Goal: Register for event/course

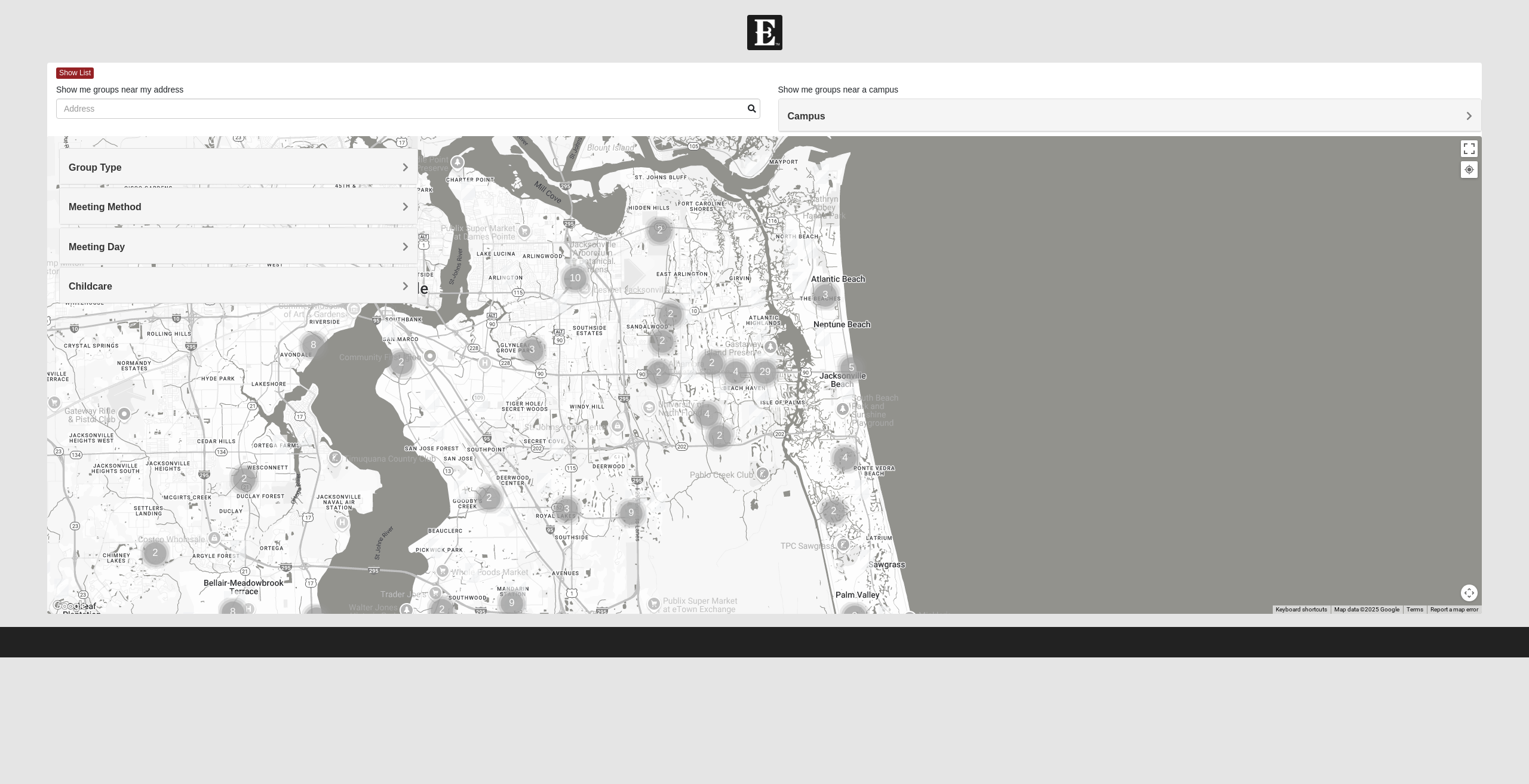
click at [341, 167] on h4 "Group Type" at bounding box center [239, 167] width 340 height 11
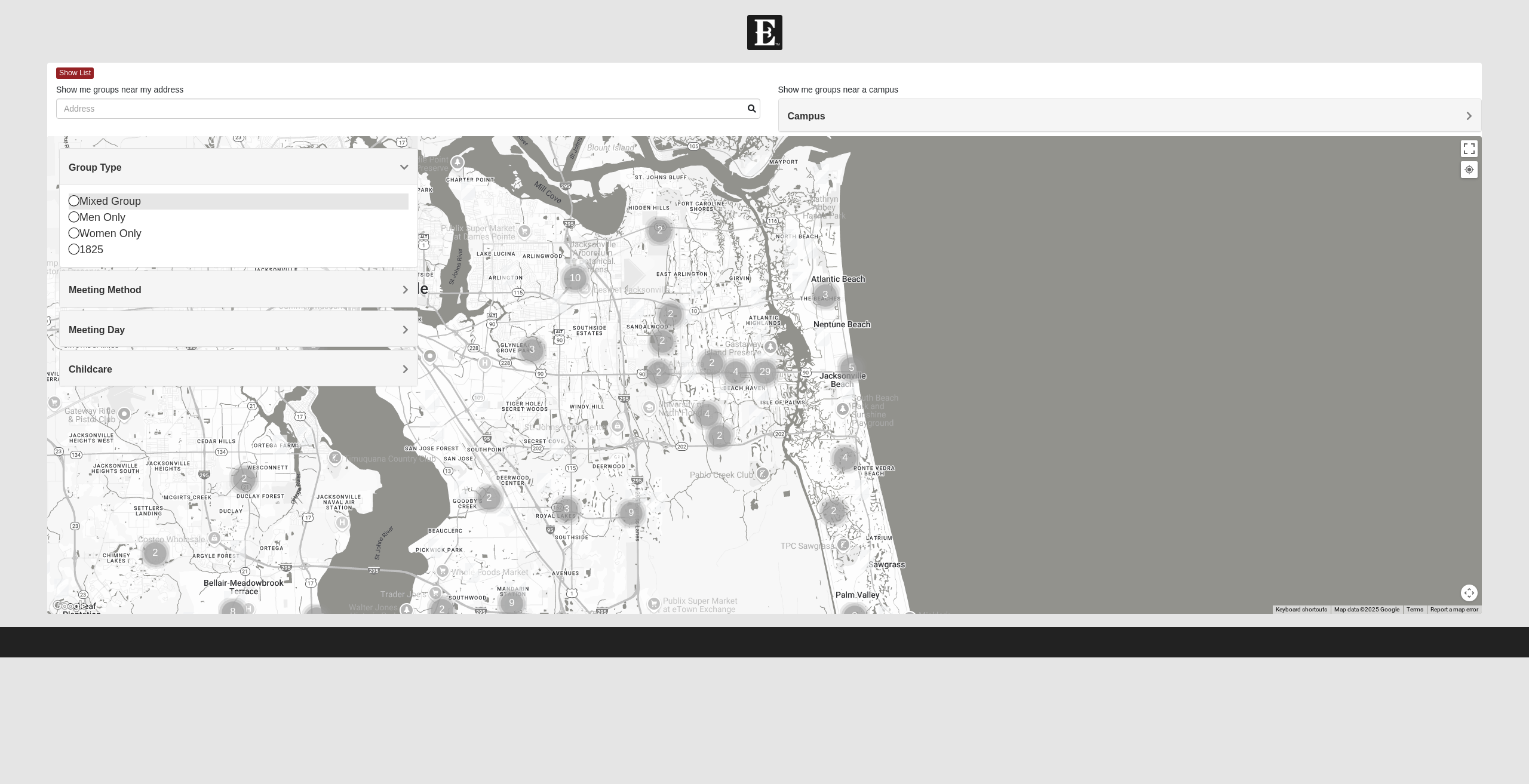
click at [99, 201] on div "Mixed Group" at bounding box center [239, 201] width 340 height 16
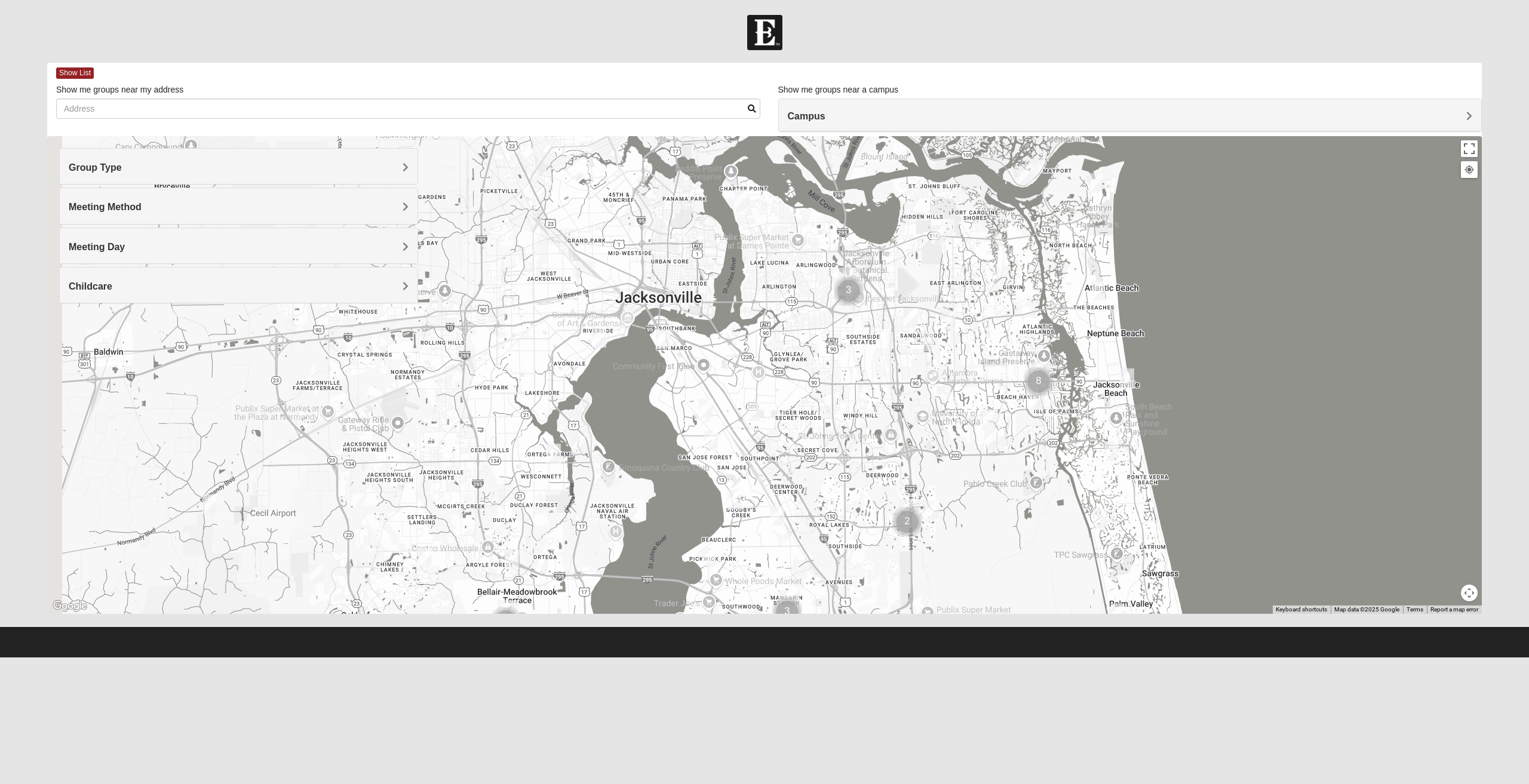
drag, startPoint x: 213, startPoint y: 387, endPoint x: 529, endPoint y: 420, distance: 317.7
click at [529, 419] on div at bounding box center [764, 375] width 1434 height 477
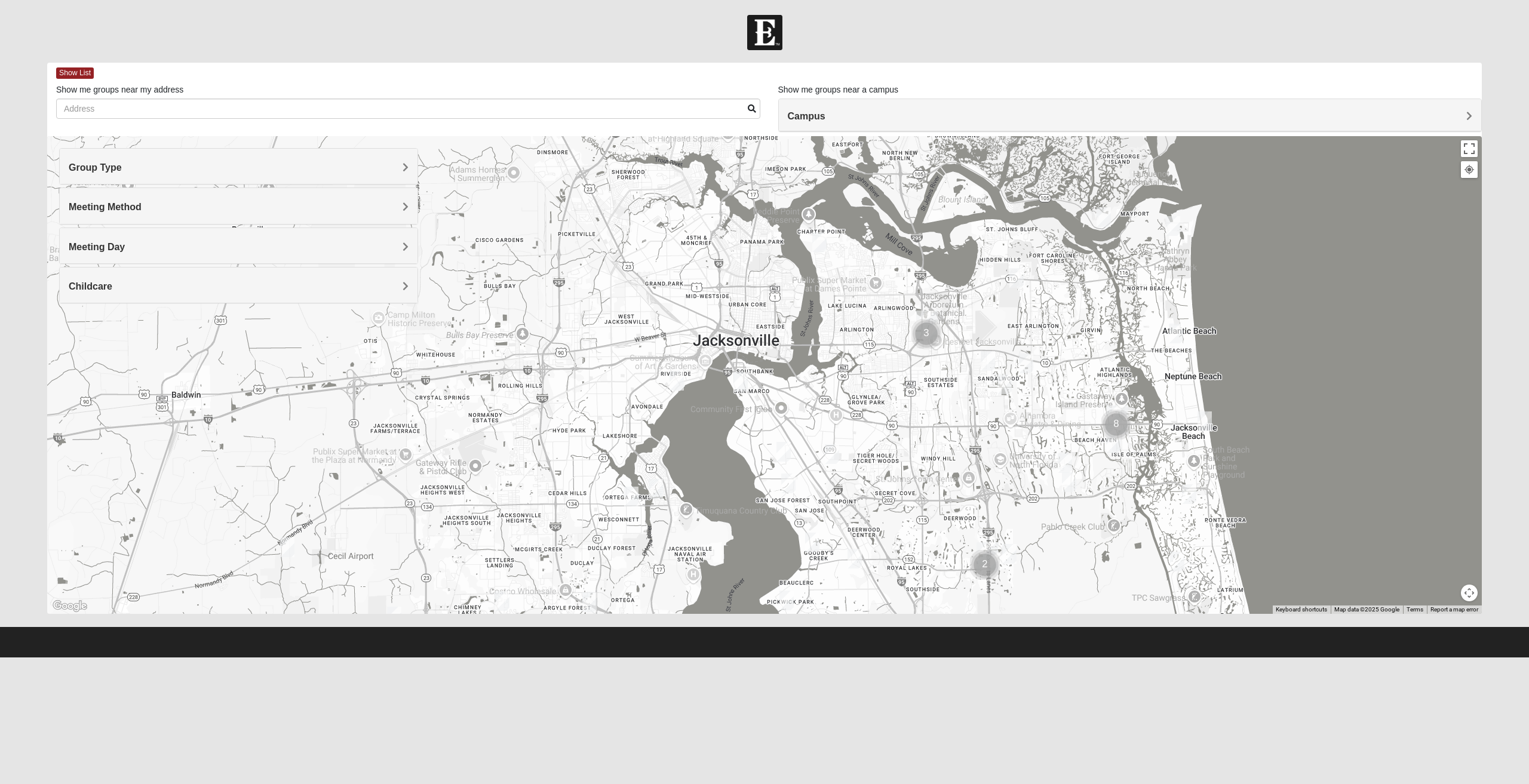
click at [242, 210] on h4 "Meeting Method" at bounding box center [239, 207] width 340 height 11
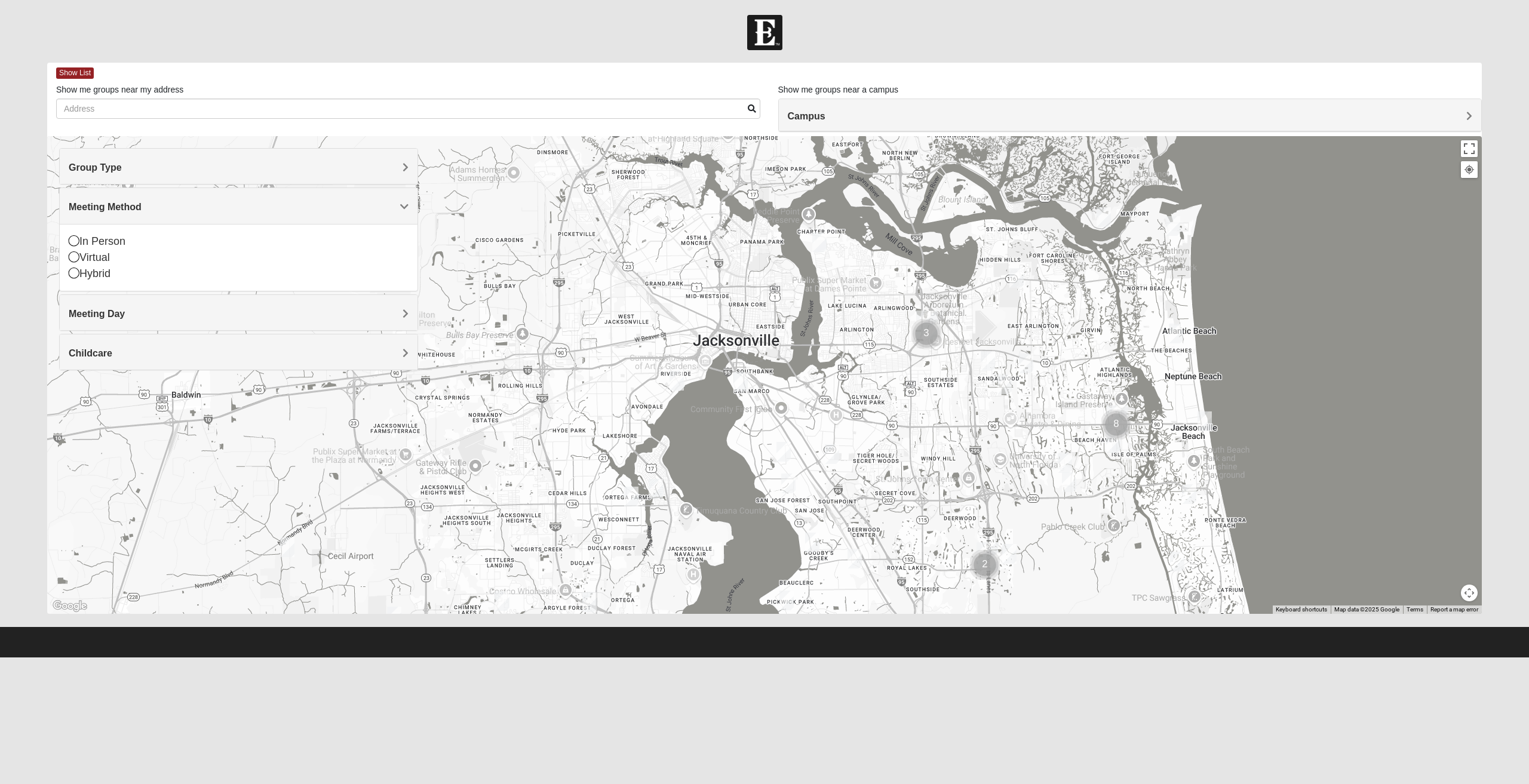
click at [136, 211] on span "Meeting Method" at bounding box center [105, 207] width 73 height 10
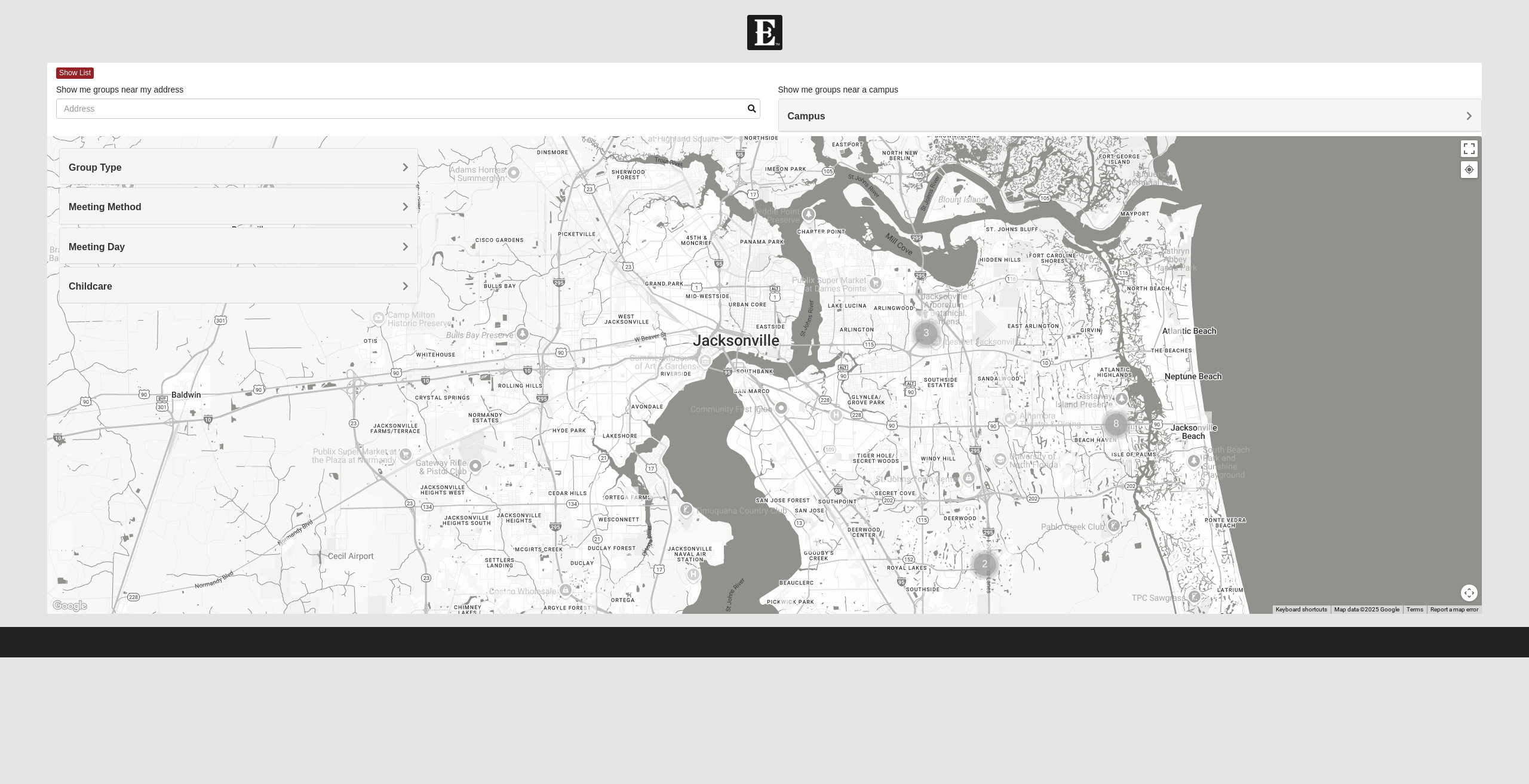
click at [129, 244] on h4 "Meeting Day" at bounding box center [239, 246] width 340 height 11
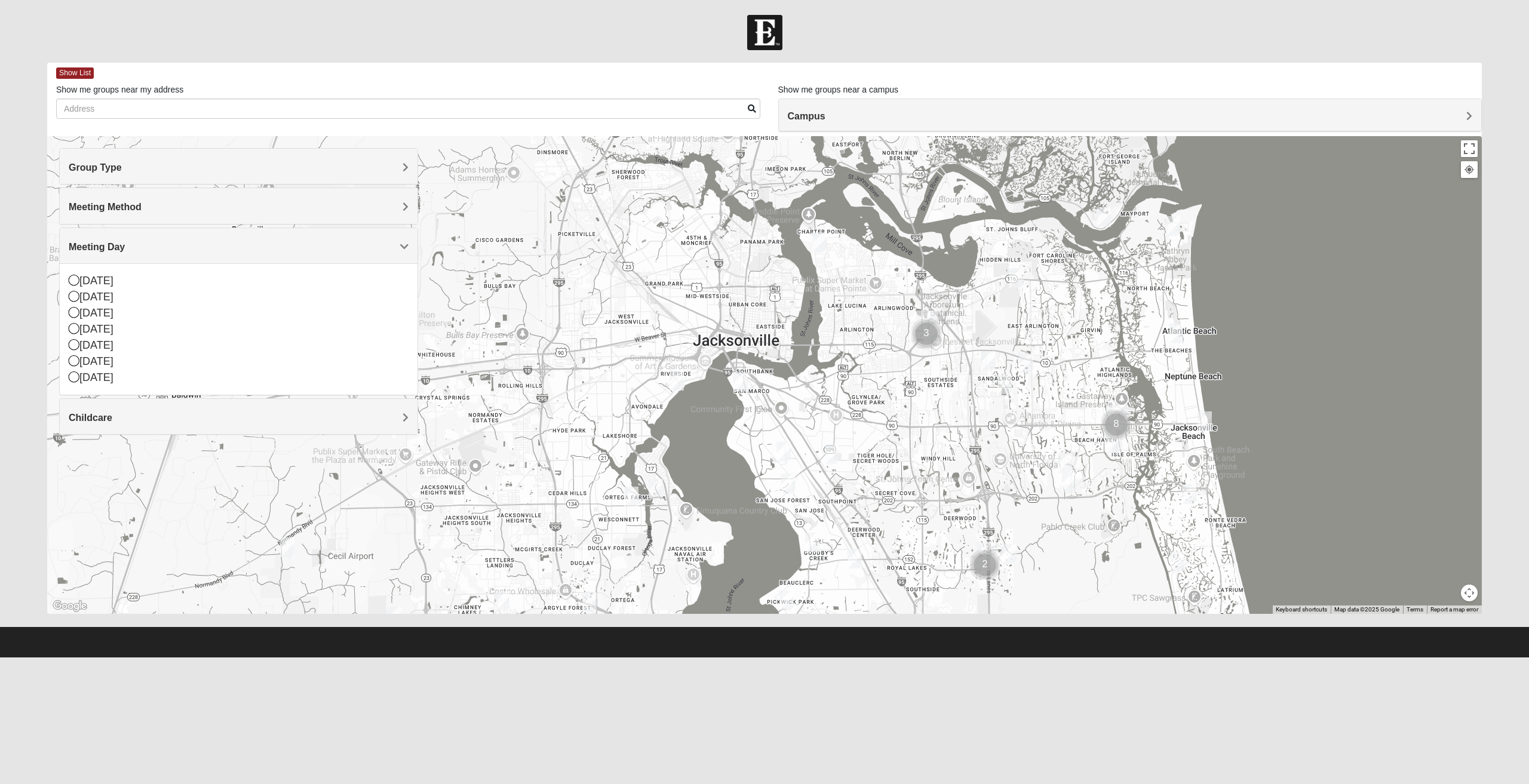
click at [129, 249] on h4 "Meeting Day" at bounding box center [239, 246] width 340 height 11
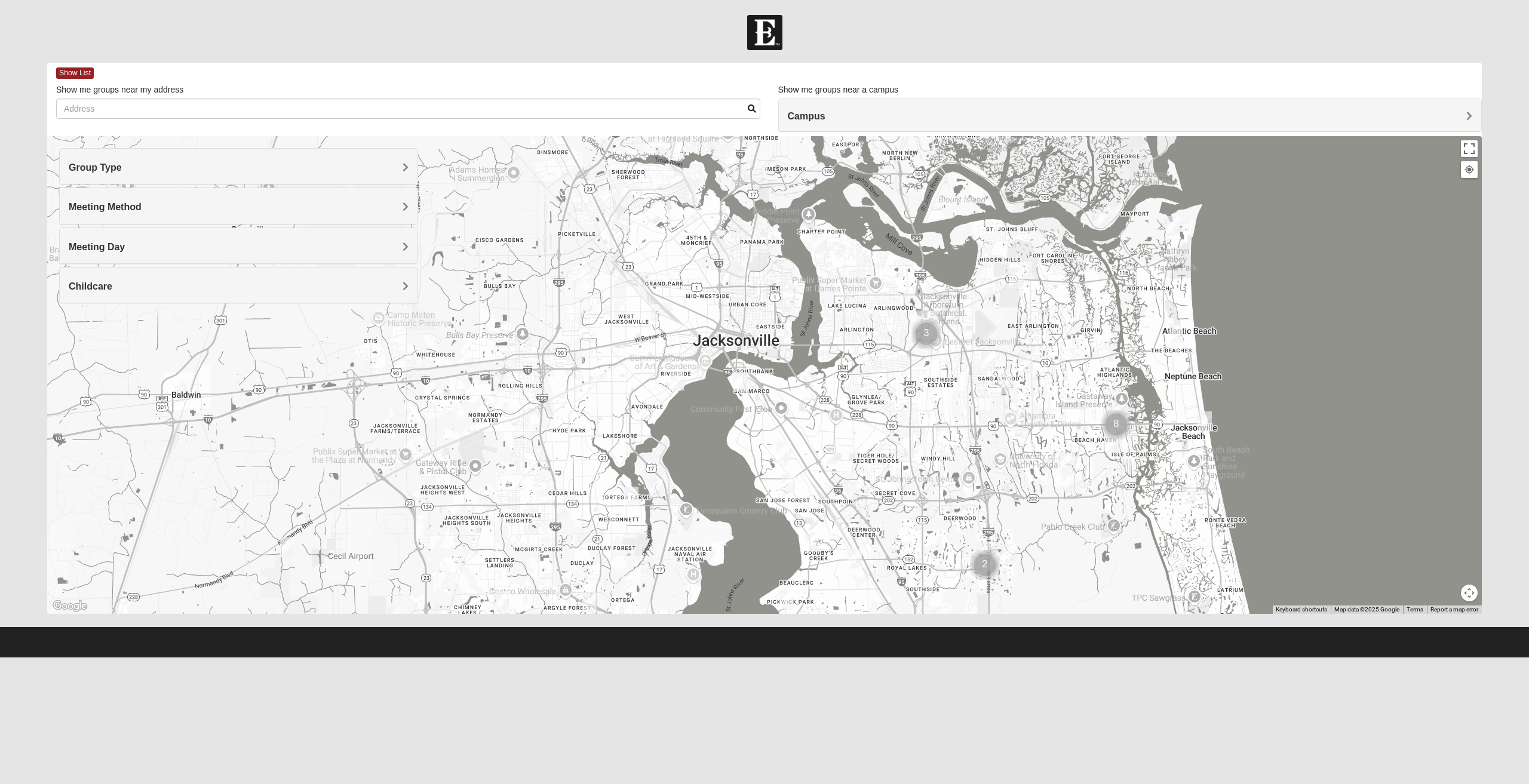
click at [147, 207] on h4 "Meeting Method" at bounding box center [239, 207] width 340 height 11
click at [145, 214] on div "Meeting Method" at bounding box center [238, 206] width 357 height 35
click at [129, 238] on div "In Person" at bounding box center [239, 241] width 340 height 16
click at [150, 286] on h4 "Childcare" at bounding box center [239, 286] width 340 height 11
click at [135, 320] on div "Yes" at bounding box center [239, 320] width 340 height 16
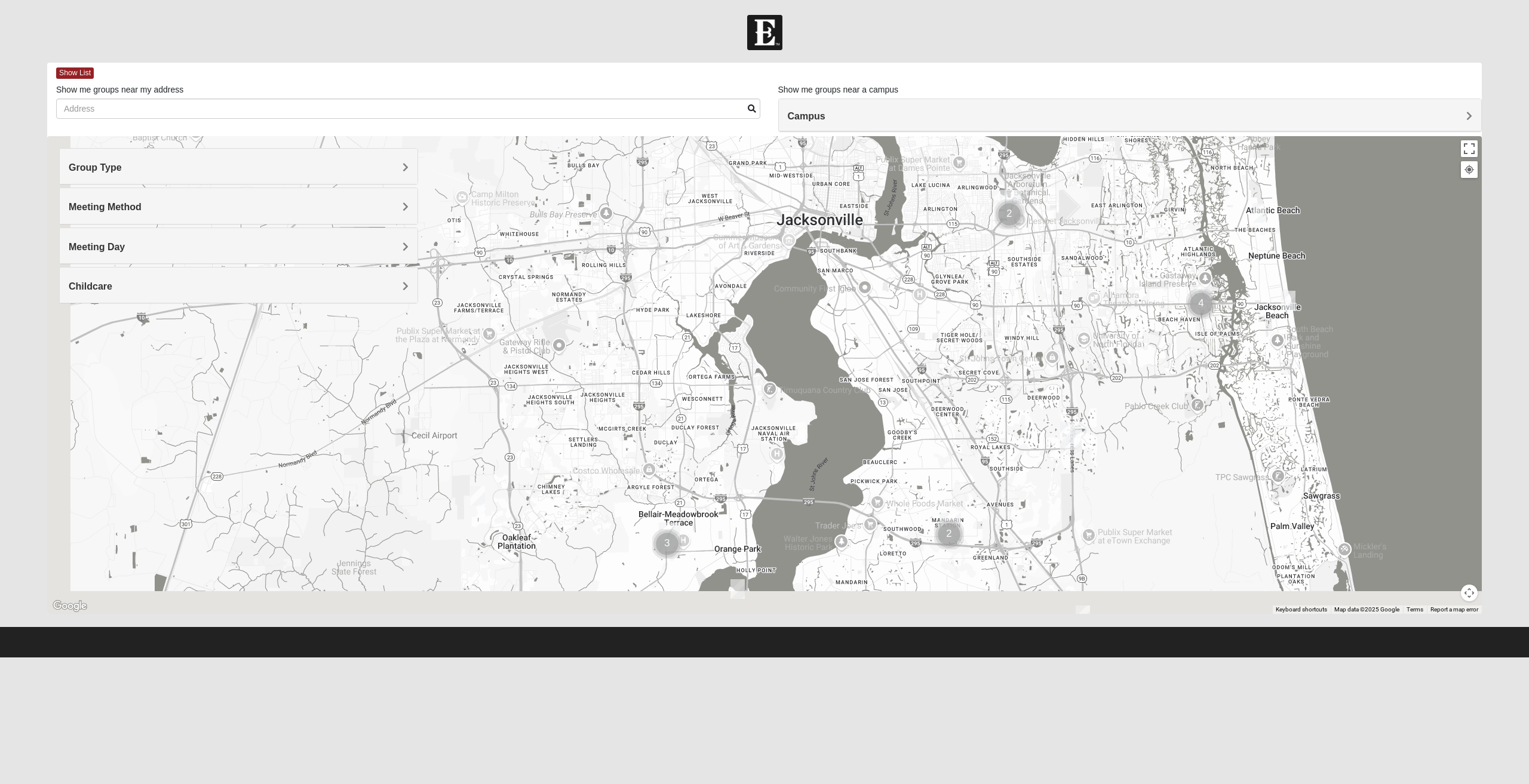
drag, startPoint x: 493, startPoint y: 410, endPoint x: 520, endPoint y: 320, distance: 94.0
click at [521, 322] on div at bounding box center [764, 375] width 1434 height 477
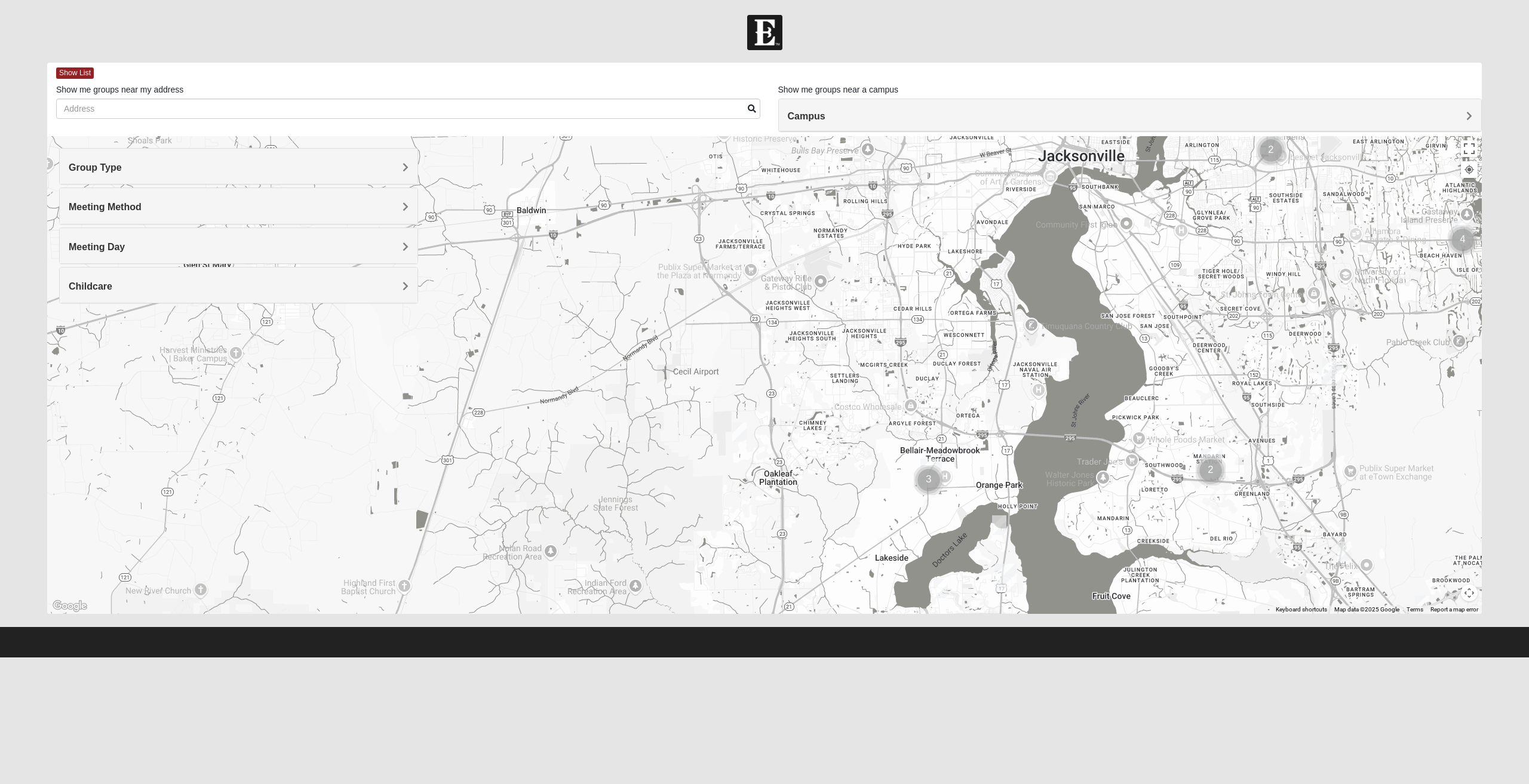
drag, startPoint x: 499, startPoint y: 405, endPoint x: 720, endPoint y: 480, distance: 233.4
click at [722, 480] on div at bounding box center [764, 375] width 1434 height 477
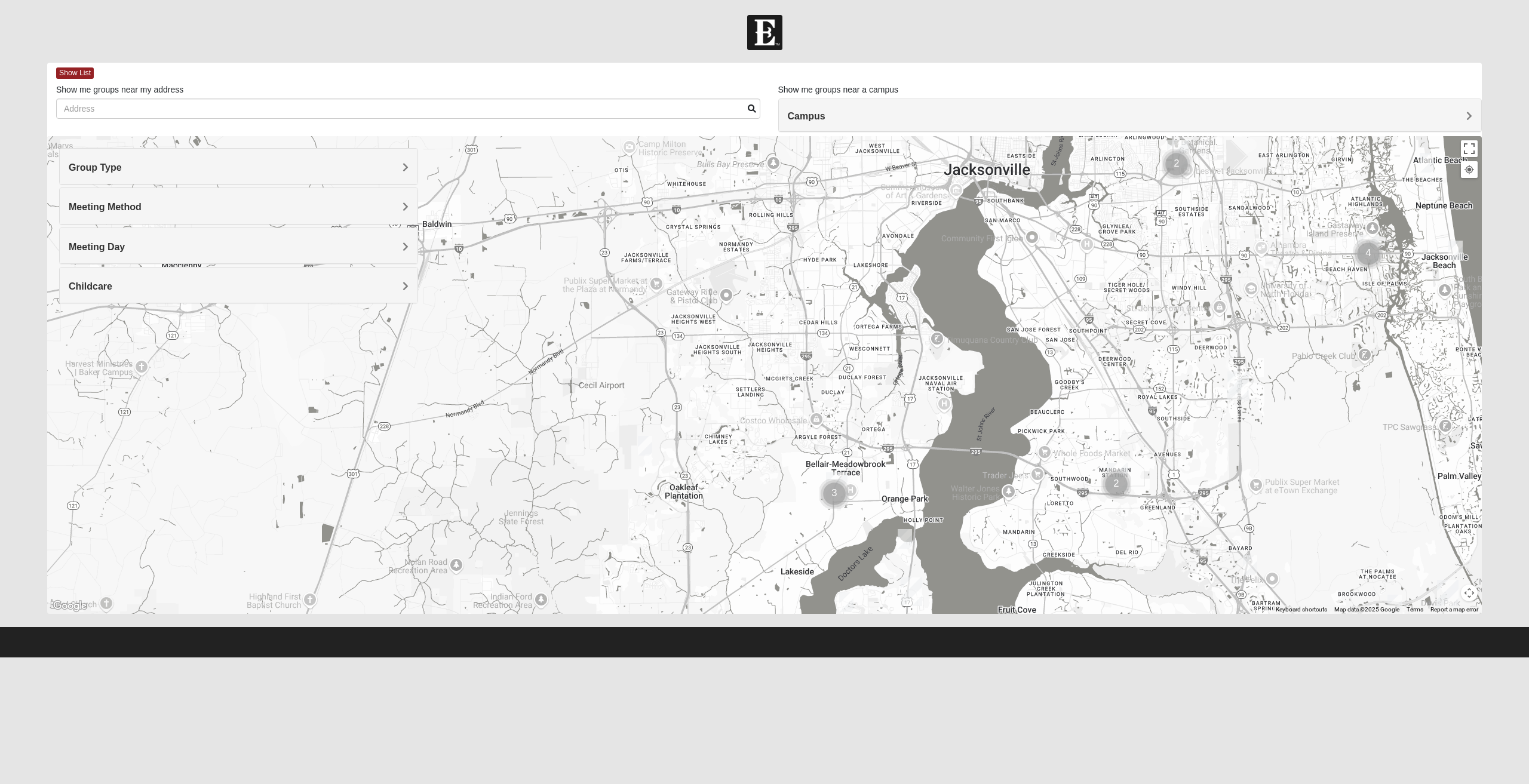
drag, startPoint x: 830, startPoint y: 379, endPoint x: 707, endPoint y: 408, distance: 126.4
click at [707, 408] on div at bounding box center [764, 375] width 1434 height 477
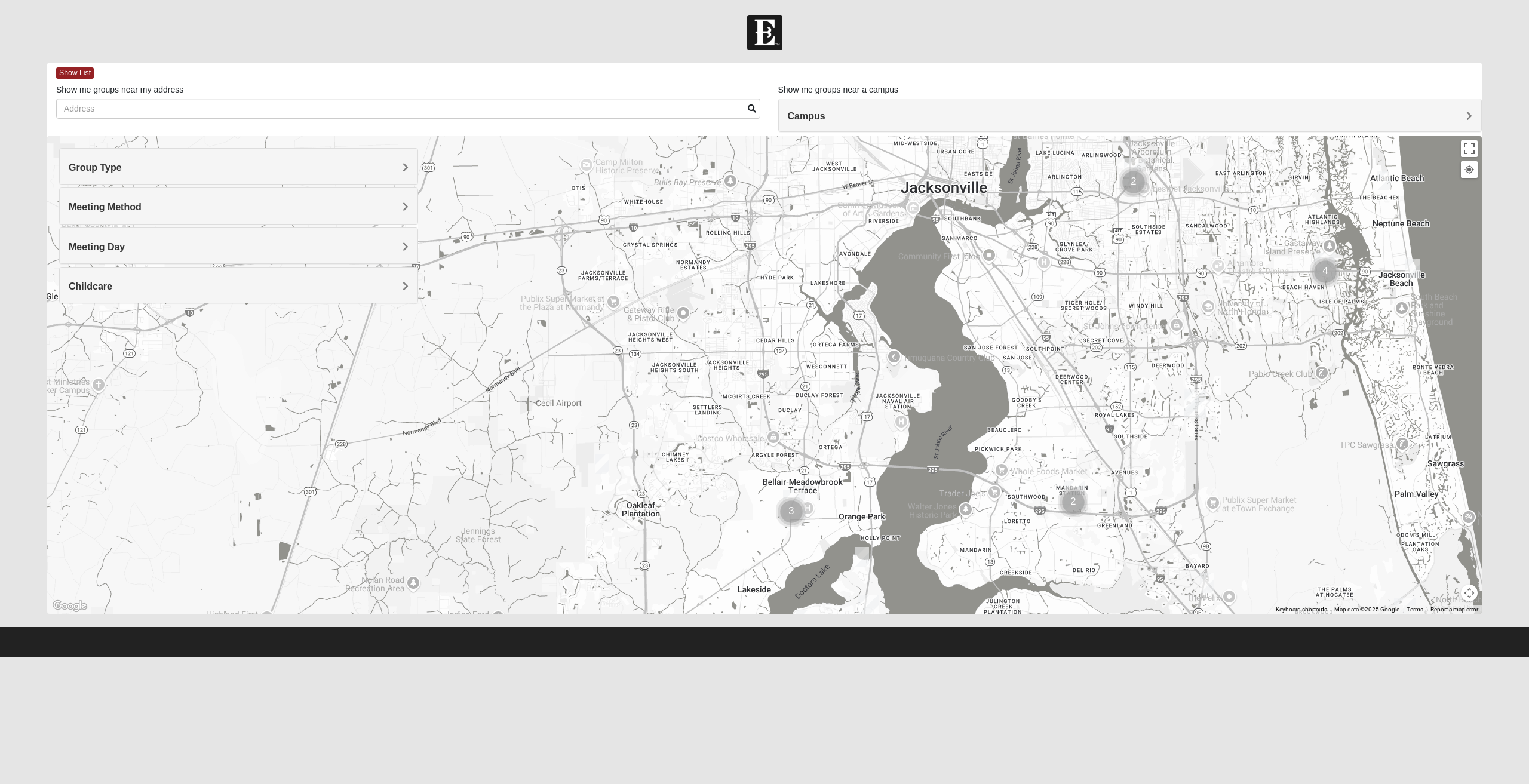
click at [325, 244] on h4 "Meeting Day" at bounding box center [239, 246] width 340 height 11
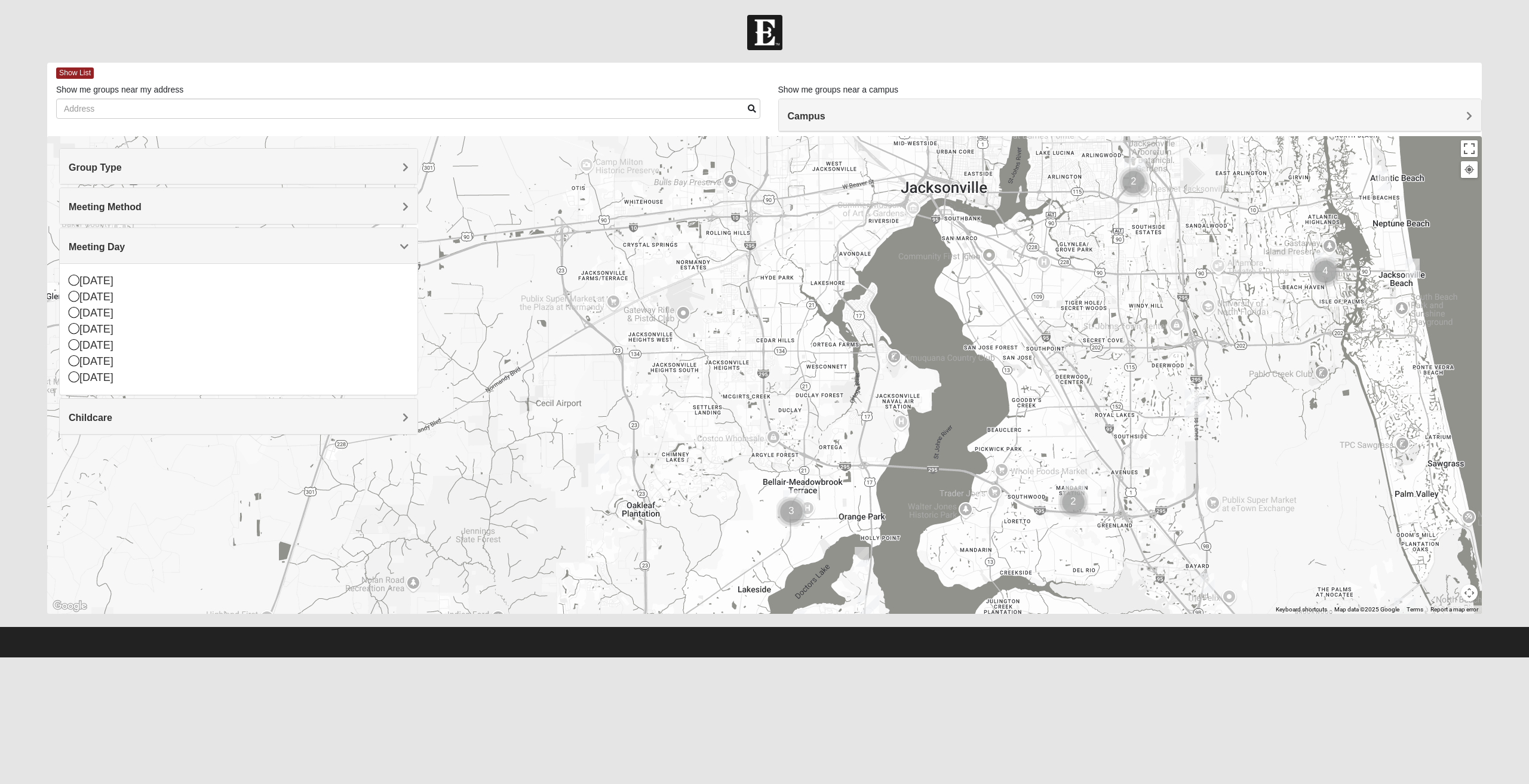
click at [124, 249] on span "Meeting Day" at bounding box center [96, 246] width 56 height 10
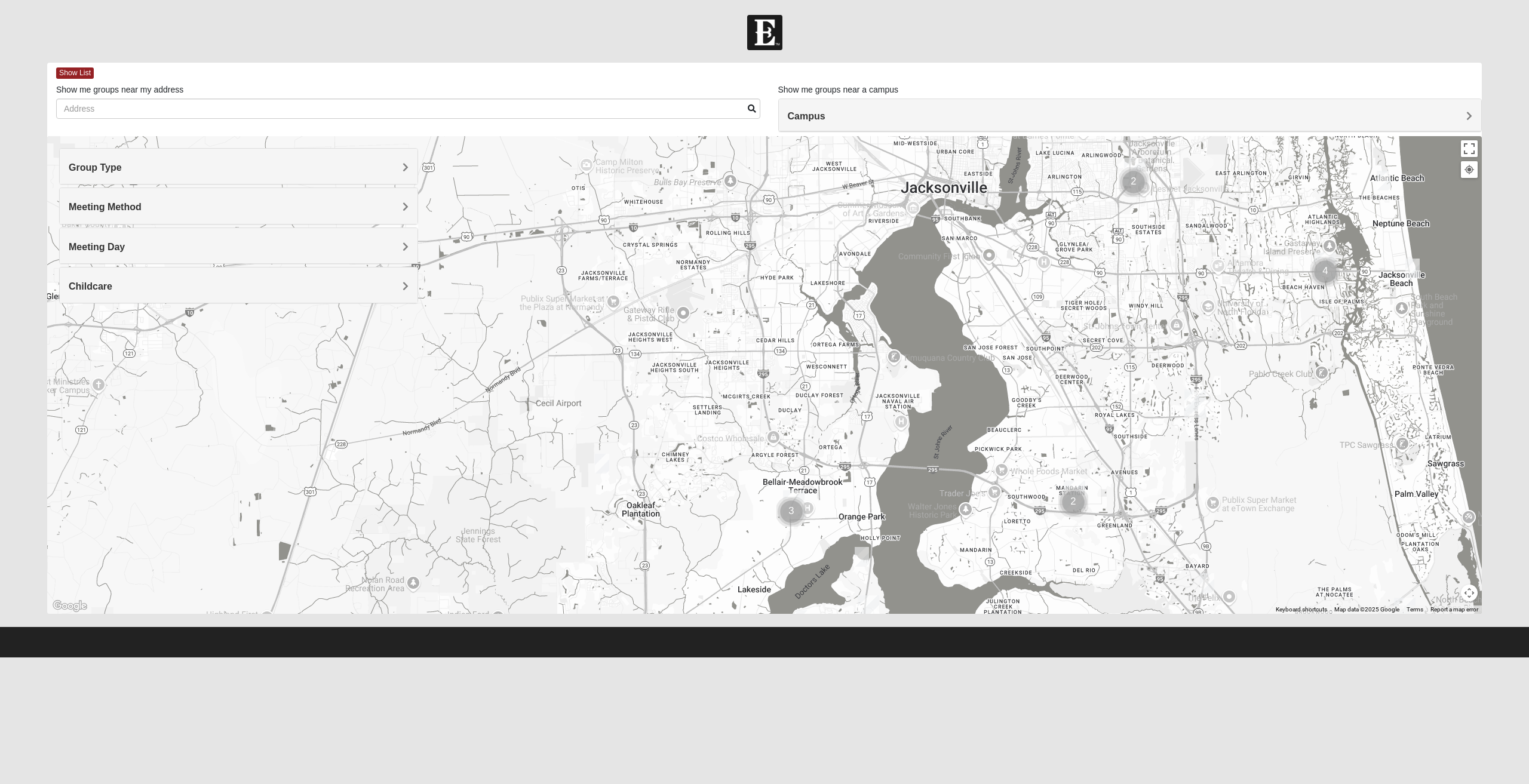
click at [139, 282] on h4 "Childcare" at bounding box center [239, 286] width 340 height 11
click at [107, 330] on div "No" at bounding box center [239, 330] width 340 height 16
click at [168, 249] on h4 "Meeting Day" at bounding box center [239, 246] width 340 height 11
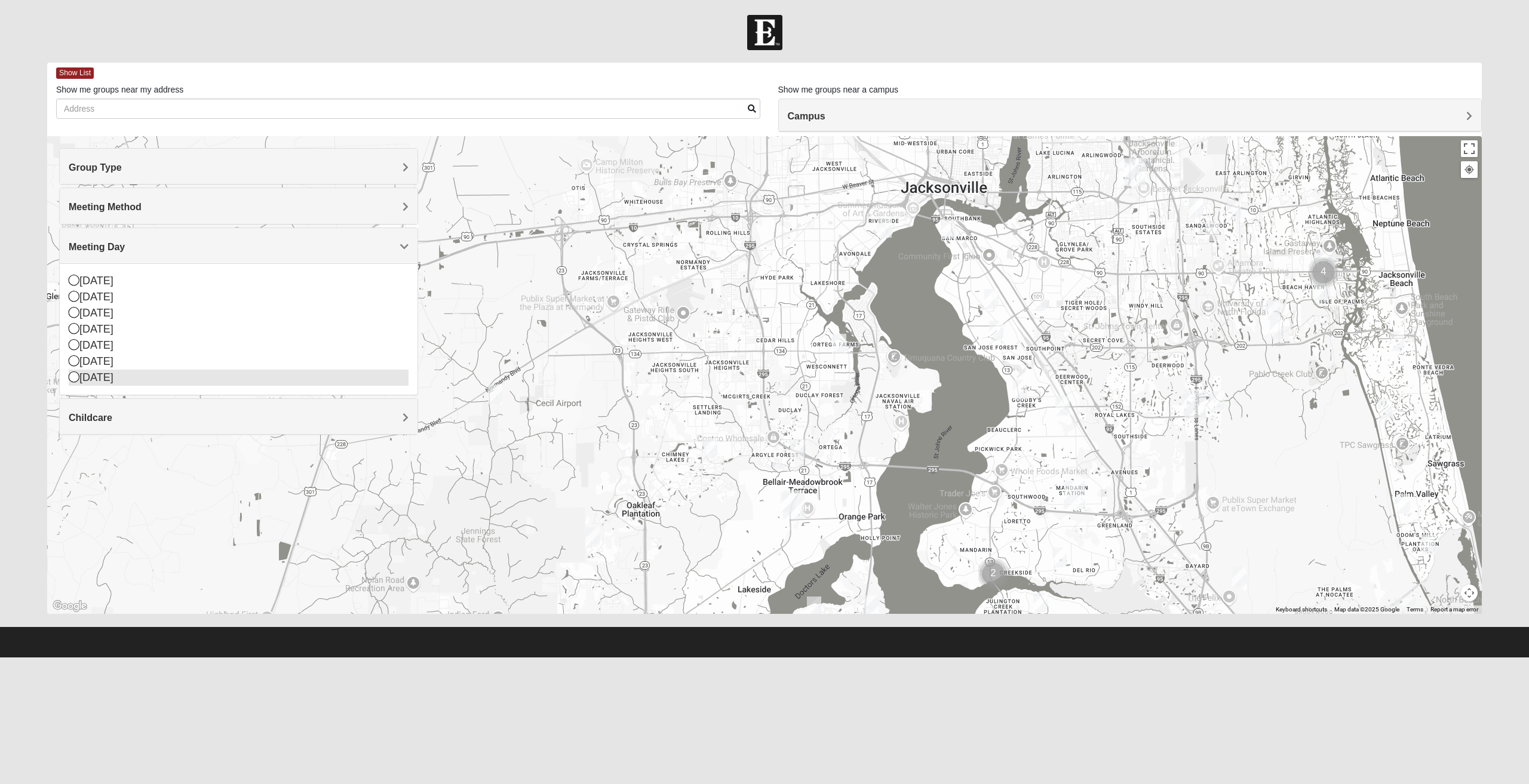
click at [110, 376] on div "Saturday" at bounding box center [239, 377] width 340 height 16
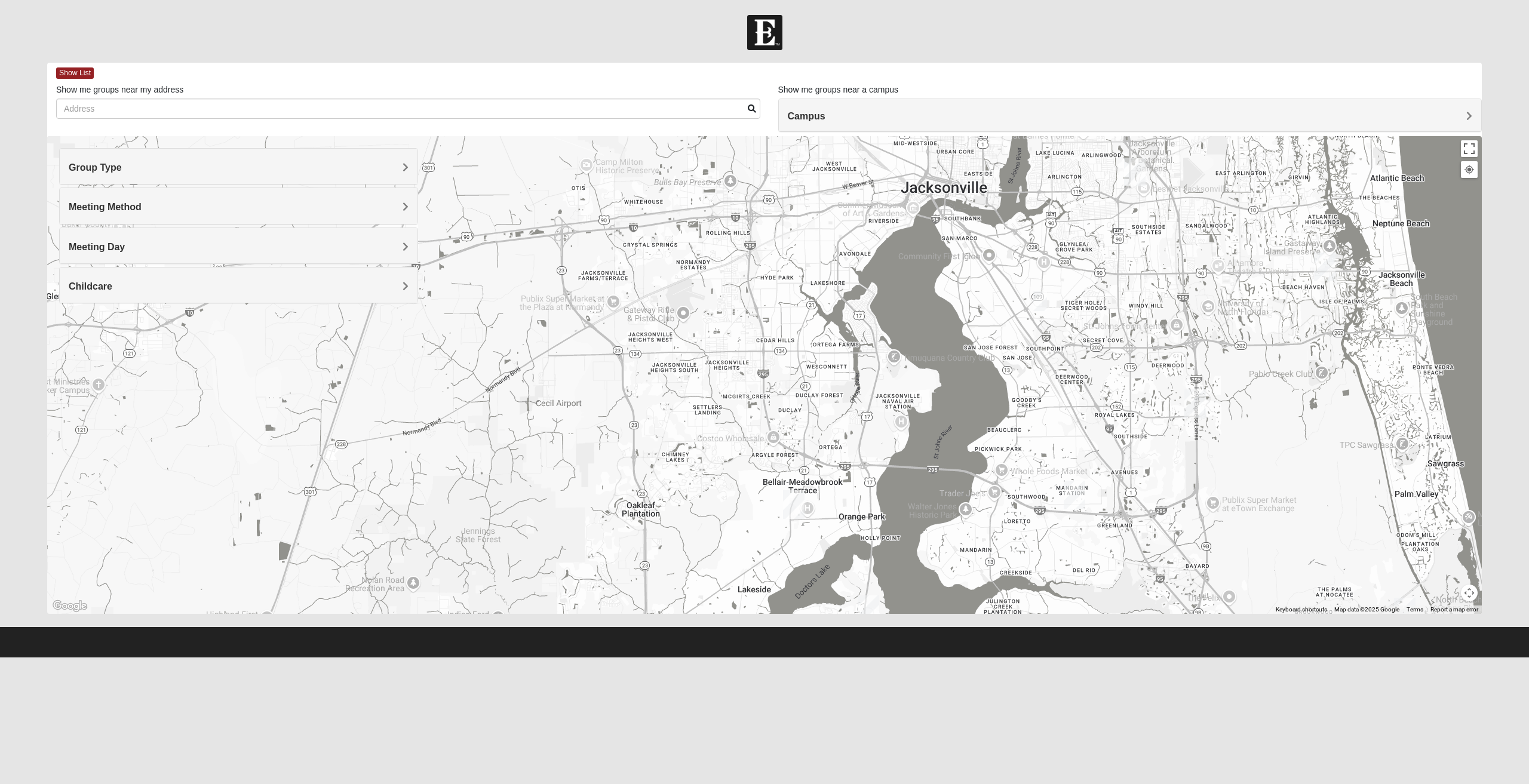
click at [113, 255] on div "Meeting Day" at bounding box center [238, 246] width 357 height 35
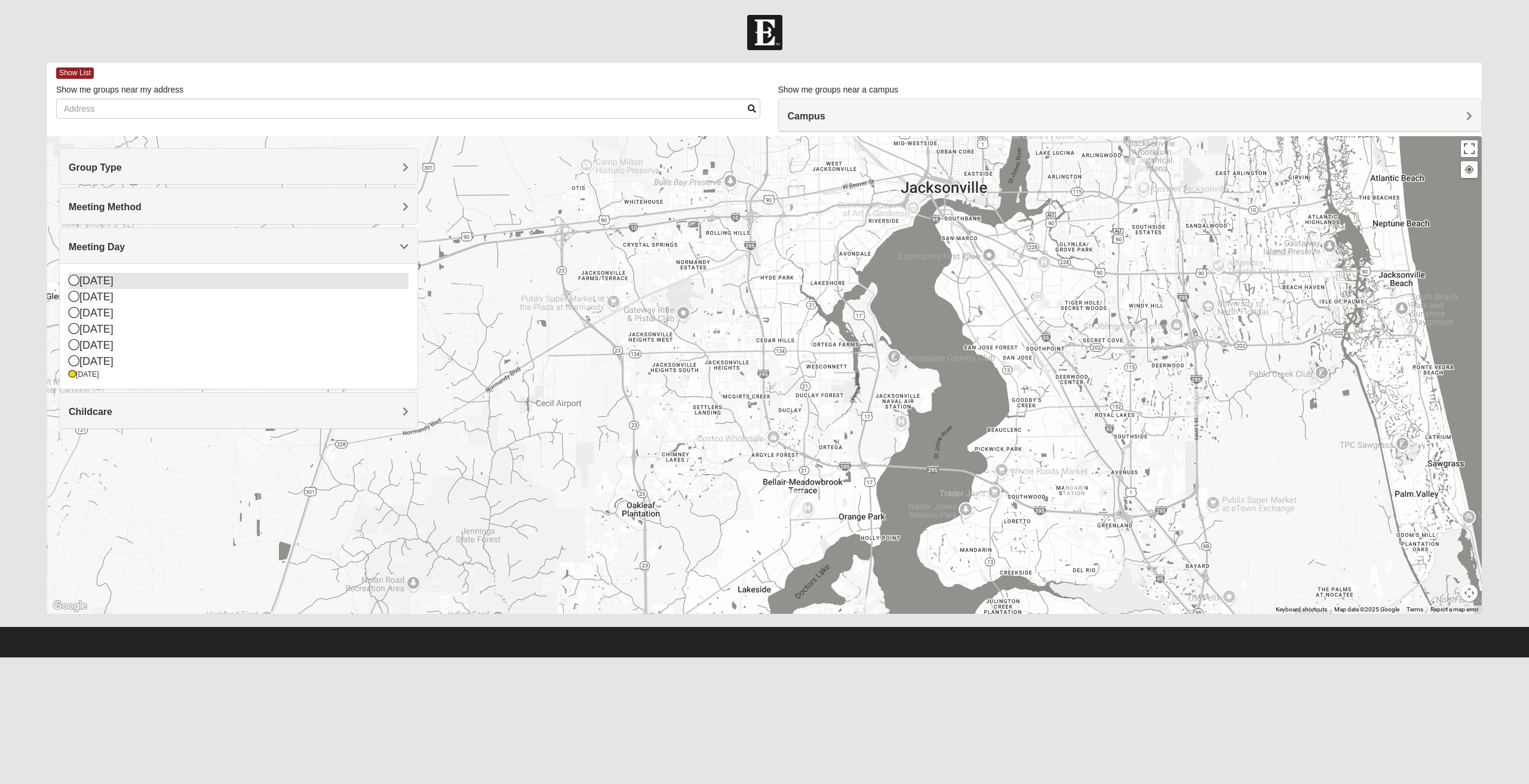
click at [82, 280] on div "Sunday" at bounding box center [239, 281] width 340 height 16
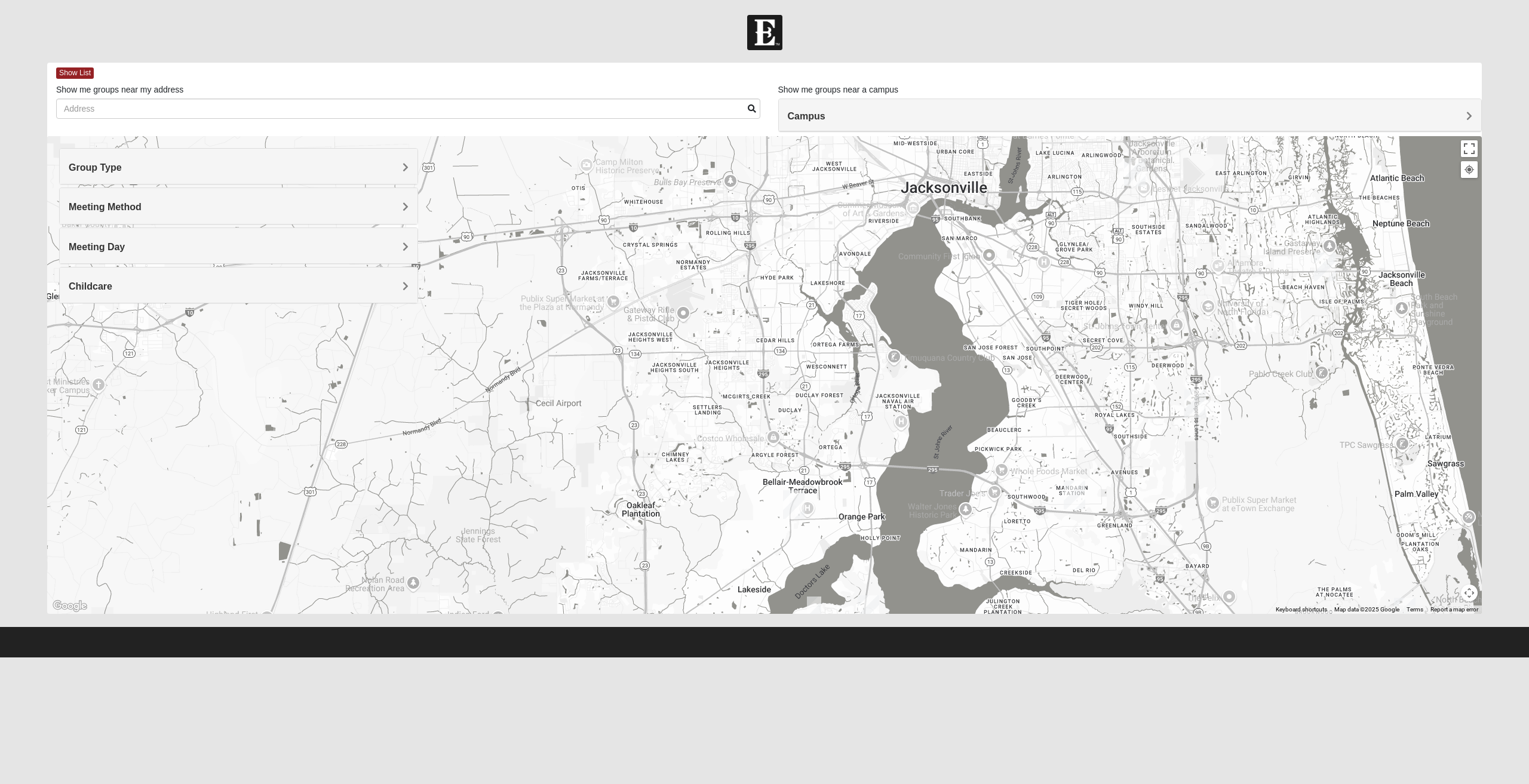
click at [109, 248] on span "Meeting Day" at bounding box center [96, 246] width 56 height 10
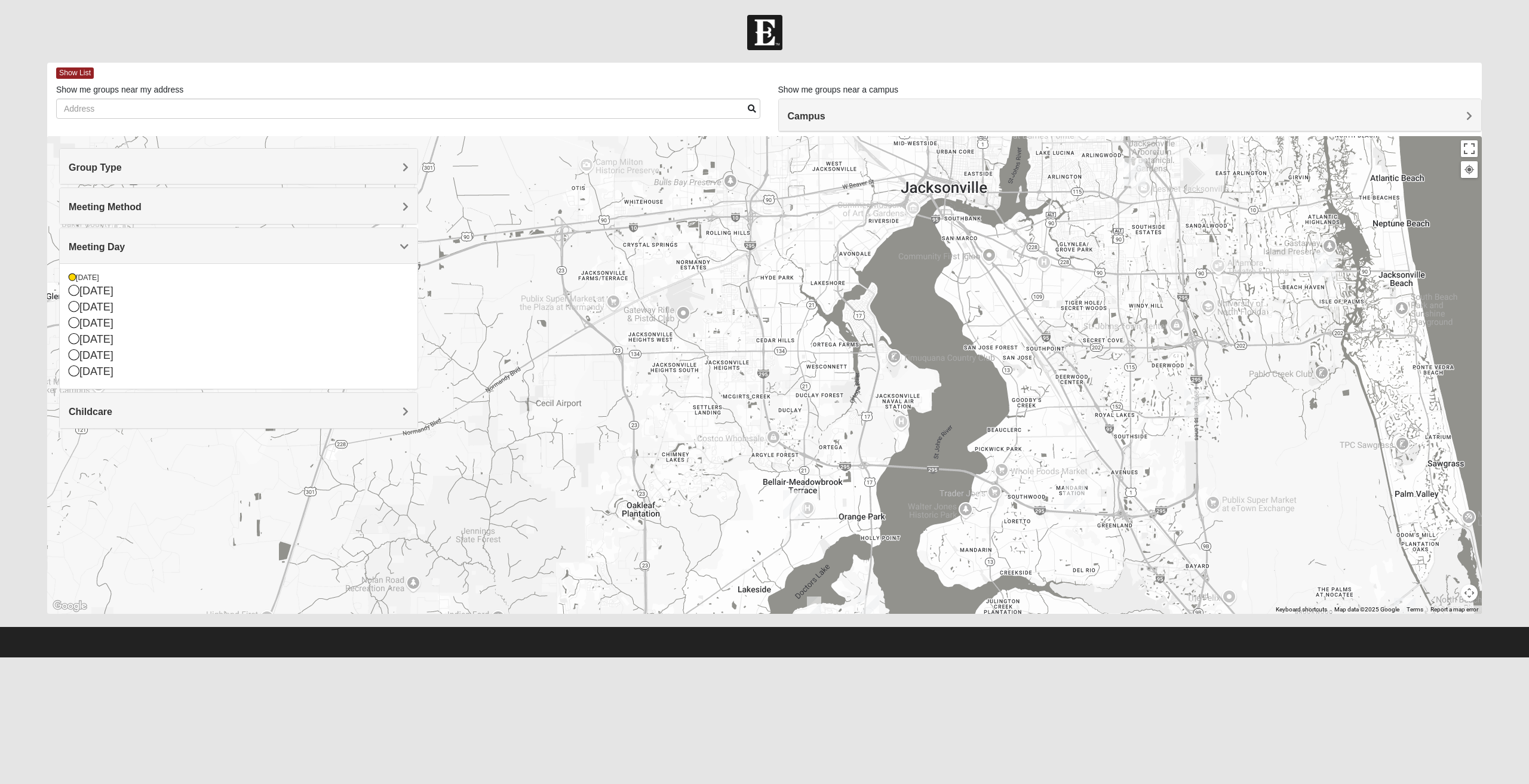
click at [179, 249] on h4 "Meeting Day" at bounding box center [239, 246] width 340 height 11
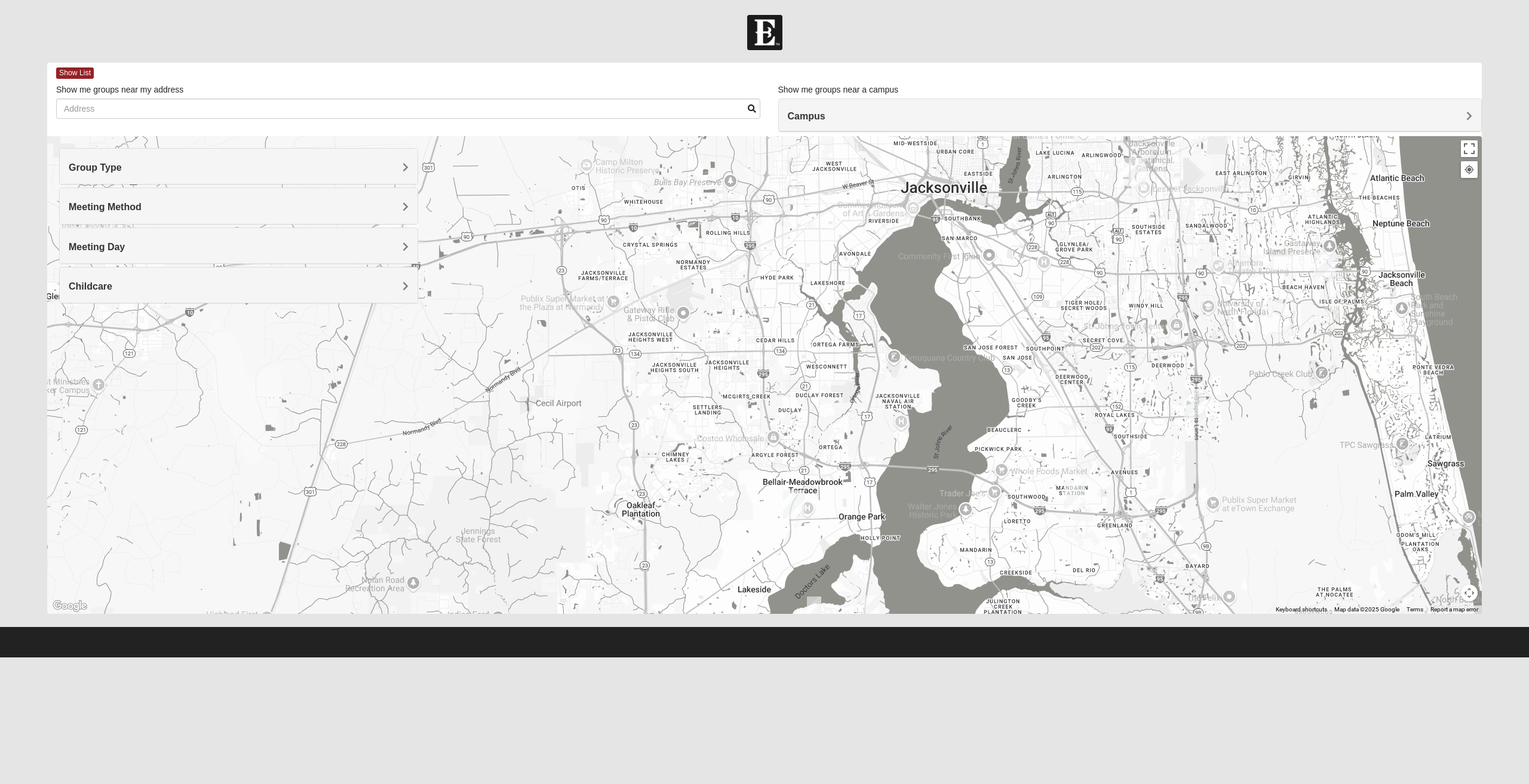
click at [152, 243] on h4 "Meeting Day" at bounding box center [239, 246] width 340 height 11
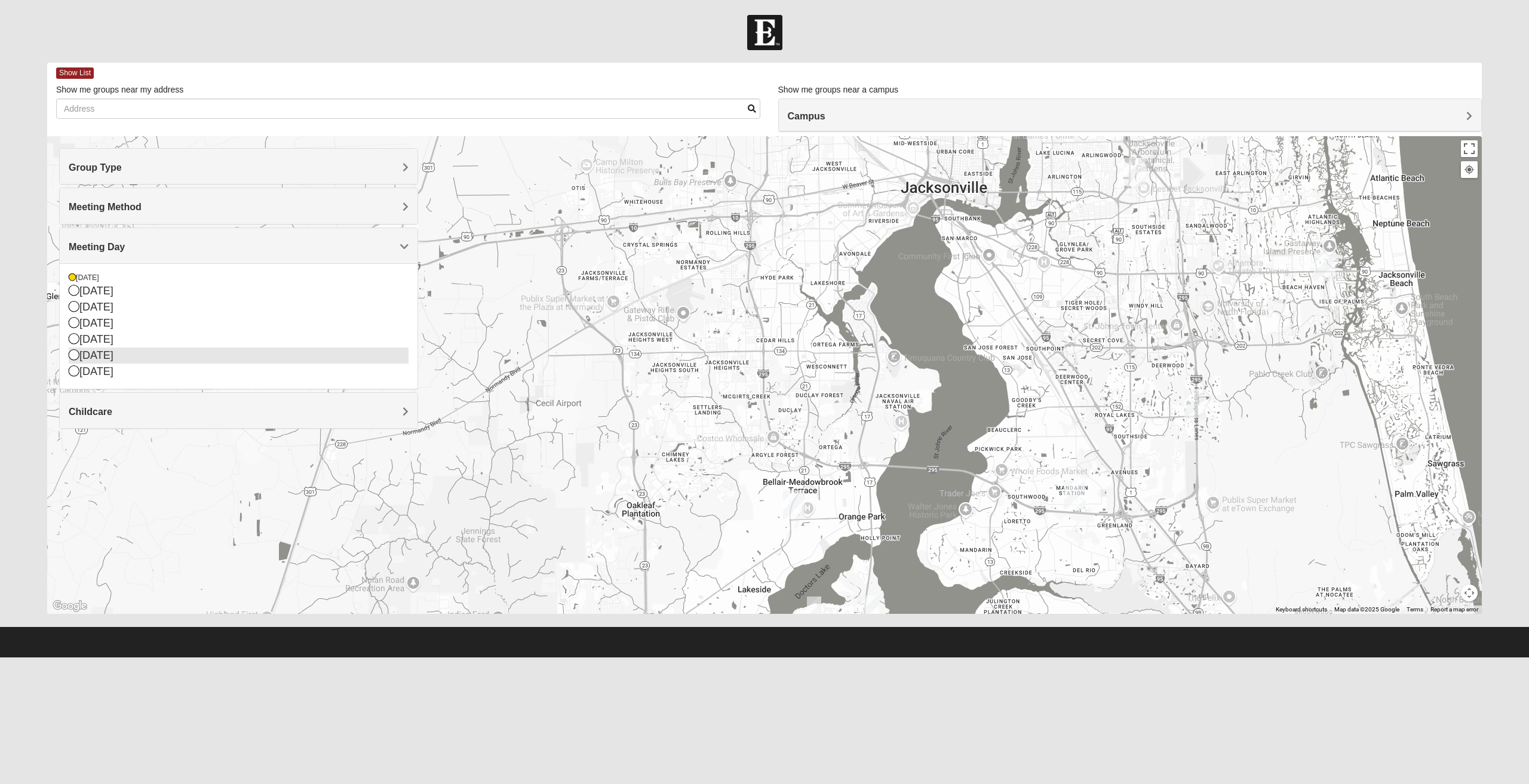
click at [117, 356] on div "Friday" at bounding box center [239, 355] width 340 height 16
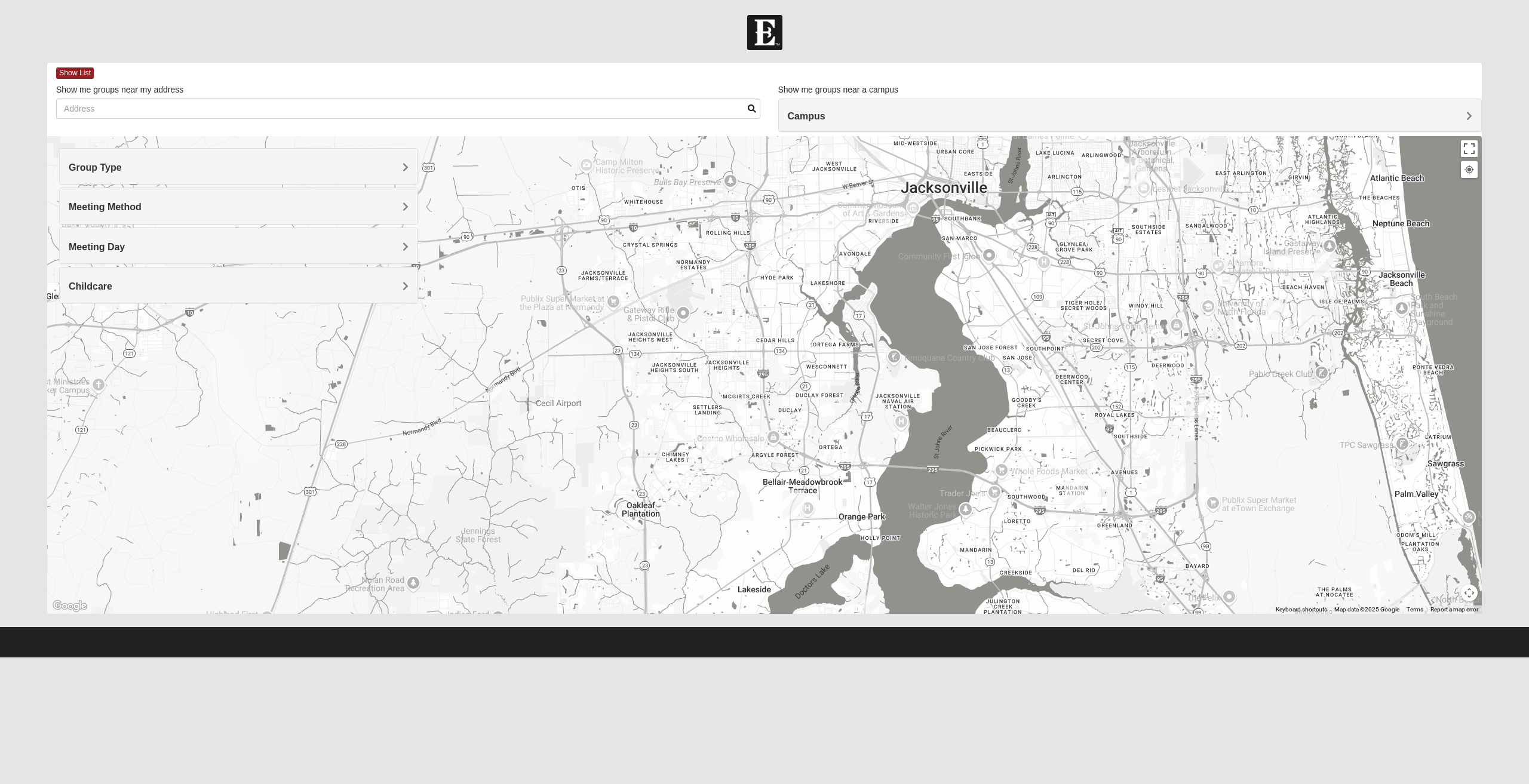
click at [168, 257] on div "Meeting Day" at bounding box center [238, 246] width 357 height 35
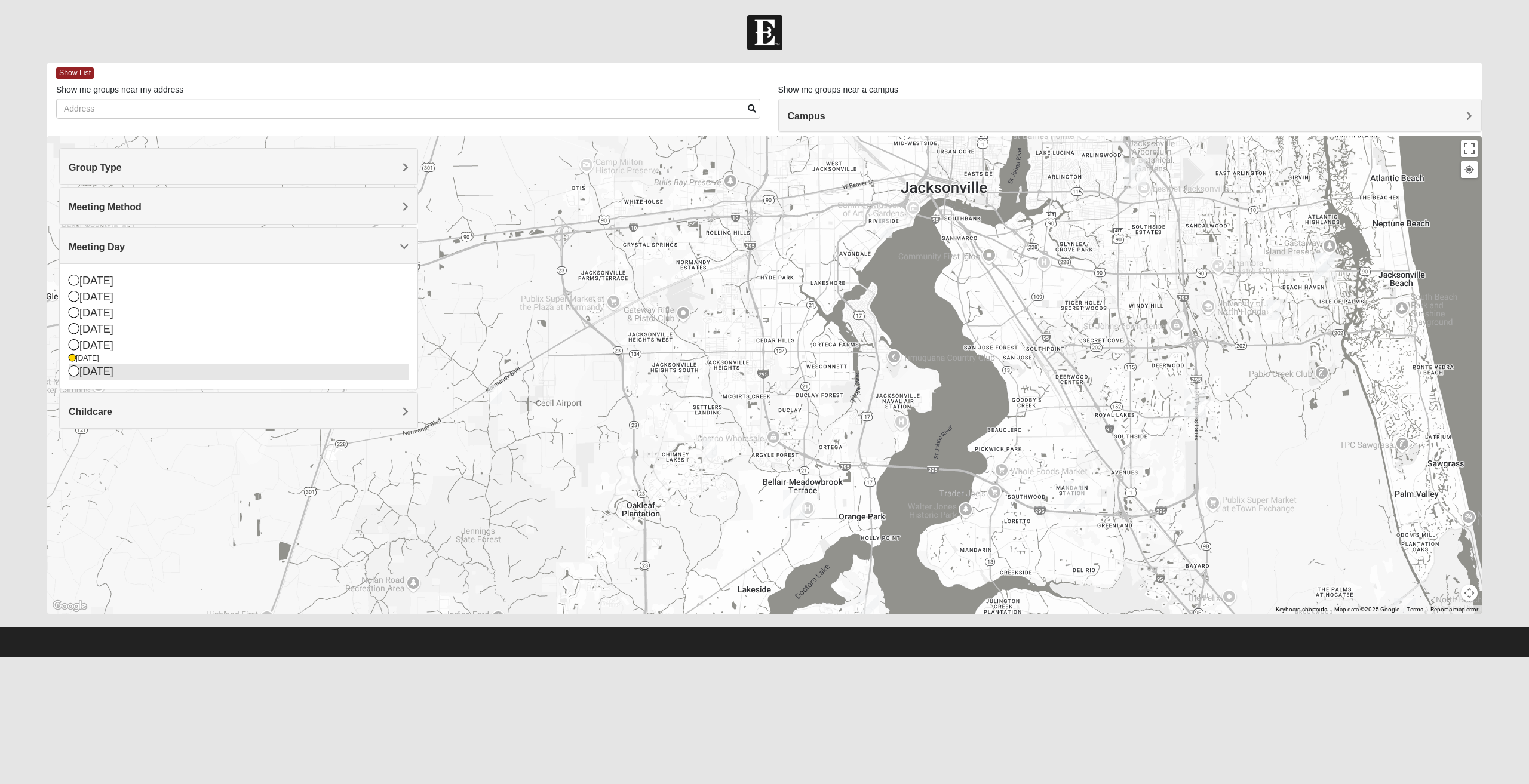
click at [103, 372] on div "Saturday" at bounding box center [239, 371] width 340 height 16
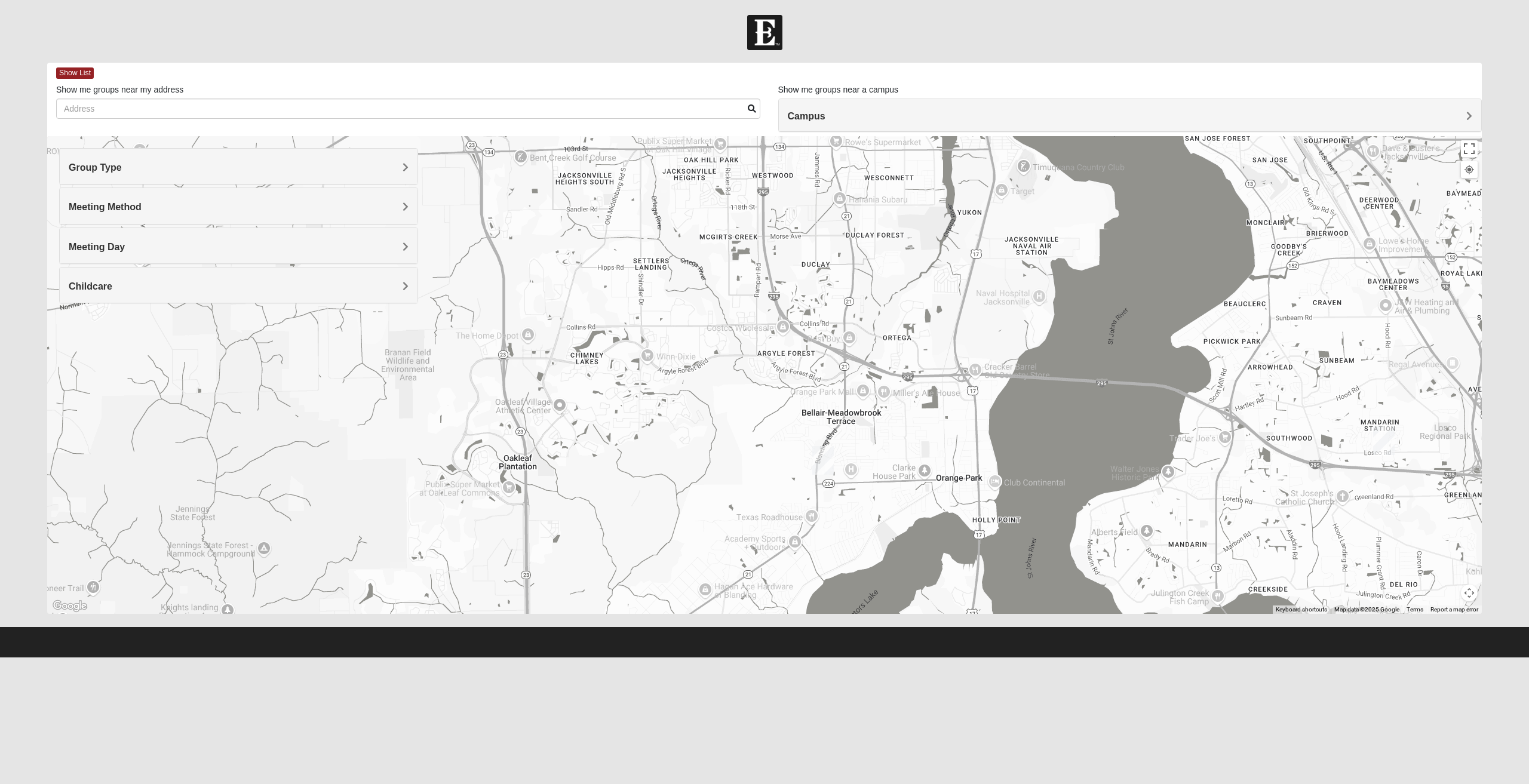
drag, startPoint x: 873, startPoint y: 509, endPoint x: 845, endPoint y: 425, distance: 88.5
click at [846, 428] on div at bounding box center [764, 375] width 1434 height 477
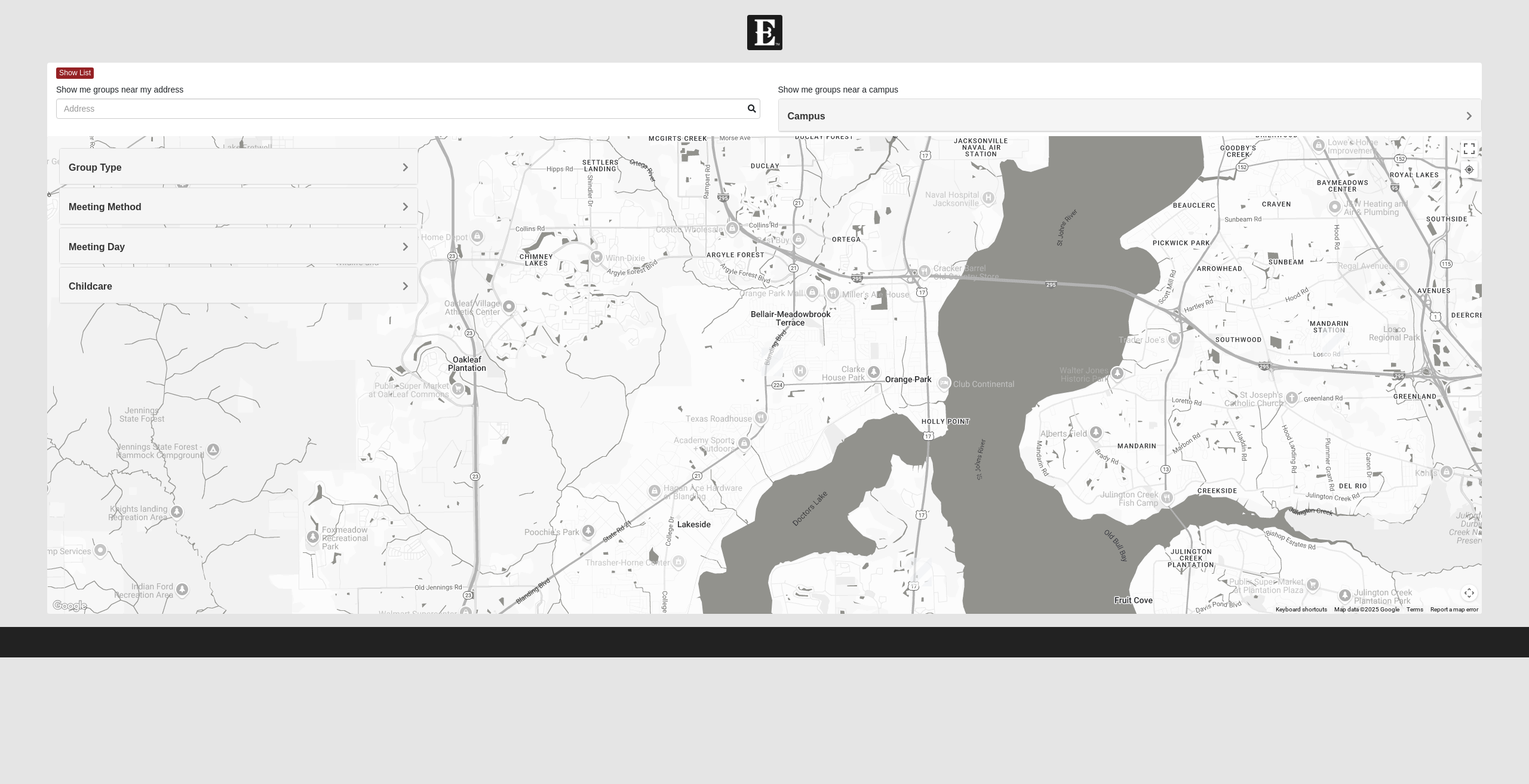
click at [776, 363] on img "Orange Park" at bounding box center [772, 361] width 21 height 28
click at [289, 356] on div "Orange Park 317 Blanding Blvd Orange Park, FL 32073-4322" at bounding box center [764, 375] width 1434 height 477
click at [247, 281] on h4 "Childcare" at bounding box center [239, 286] width 340 height 11
click at [238, 285] on h4 "Childcare" at bounding box center [239, 286] width 340 height 11
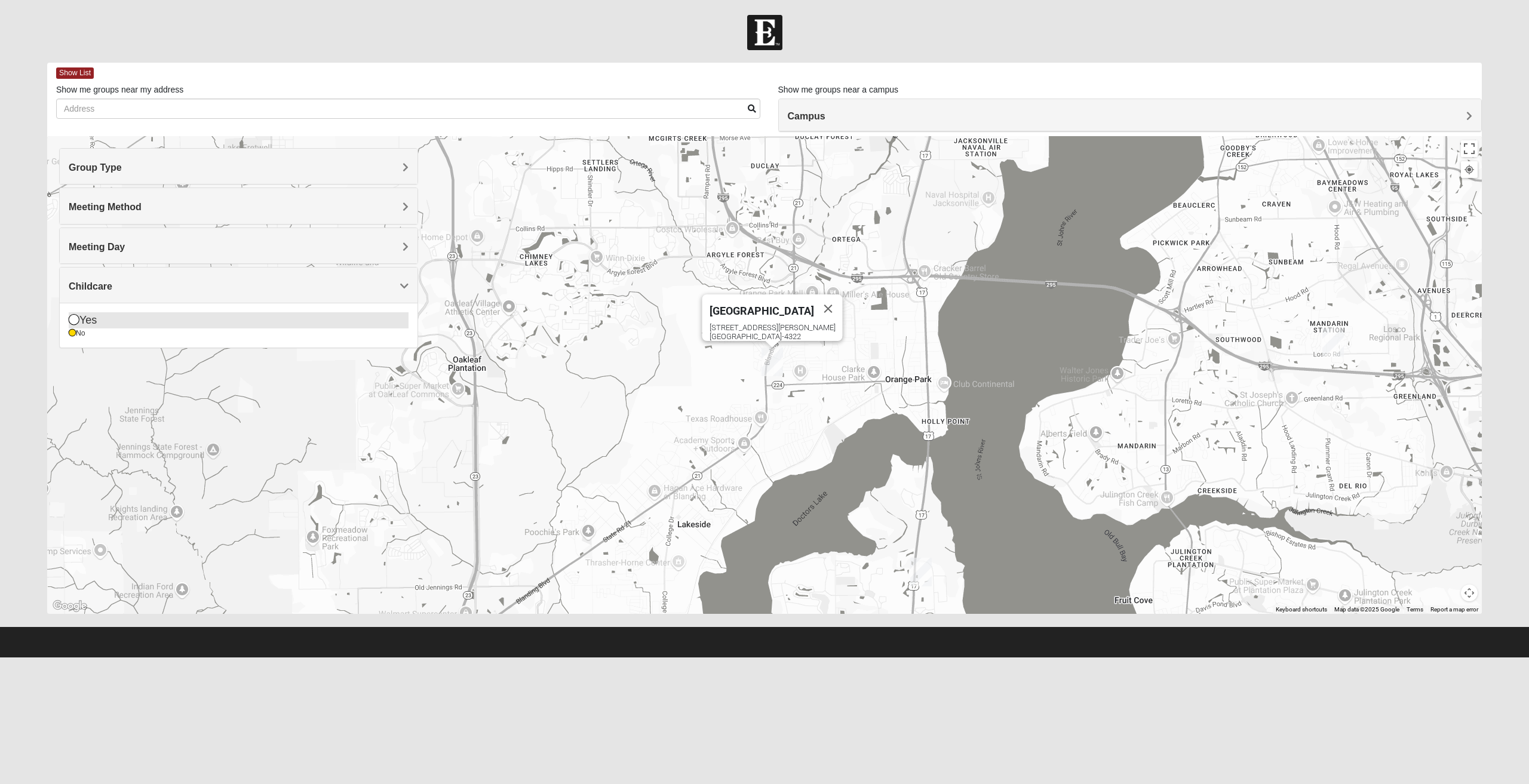
click at [106, 319] on div "Yes" at bounding box center [239, 320] width 340 height 16
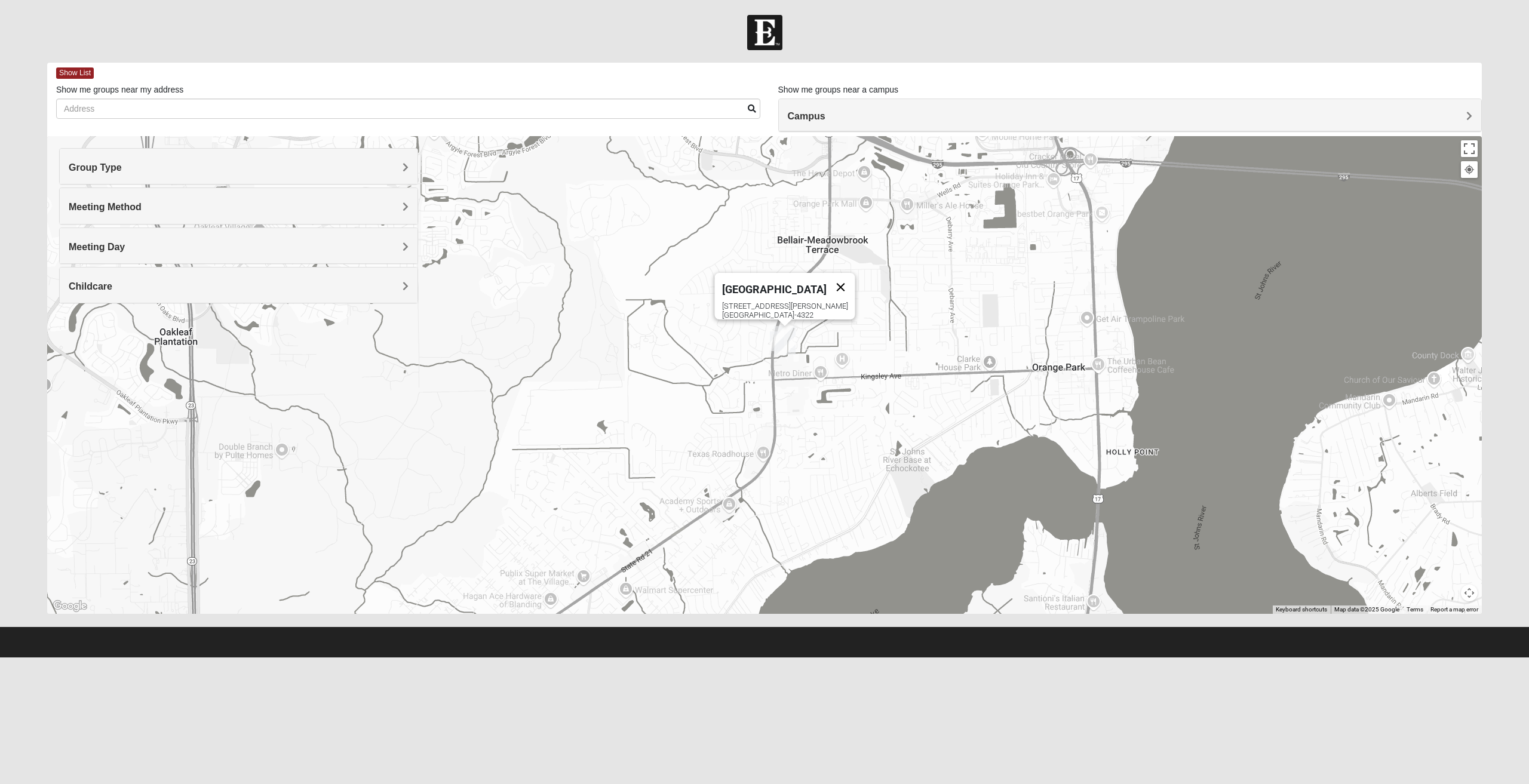
click at [826, 277] on button "Close" at bounding box center [840, 287] width 28 height 28
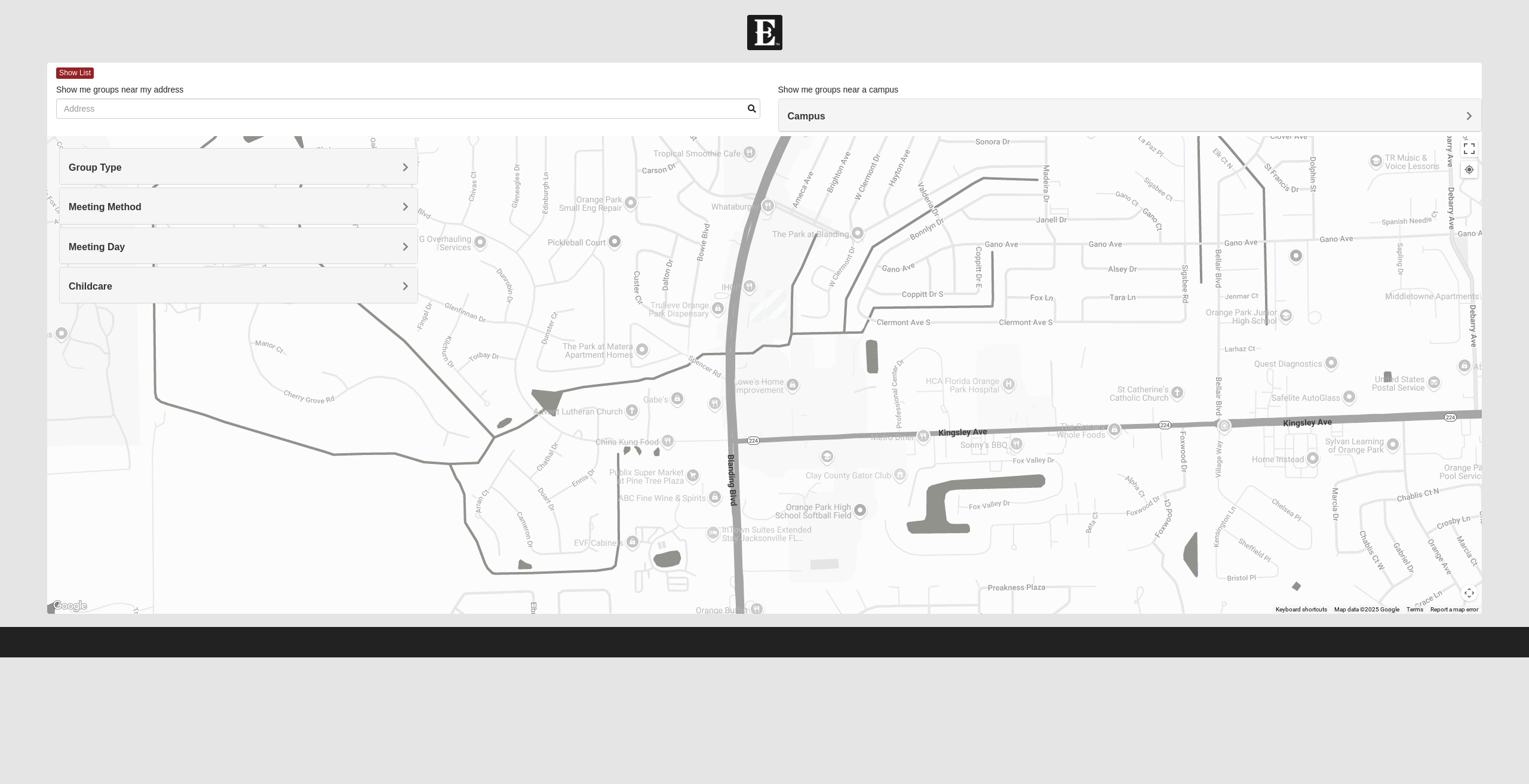
click at [760, 311] on img "On Campus Mixed Mauldin 32073" at bounding box center [756, 313] width 15 height 20
click at [852, 239] on button "Close" at bounding box center [862, 242] width 28 height 28
click at [246, 298] on div "Childcare" at bounding box center [238, 285] width 357 height 35
click at [228, 283] on h4 "Childcare" at bounding box center [239, 286] width 340 height 11
click at [231, 214] on div "Meeting Method" at bounding box center [238, 206] width 357 height 35
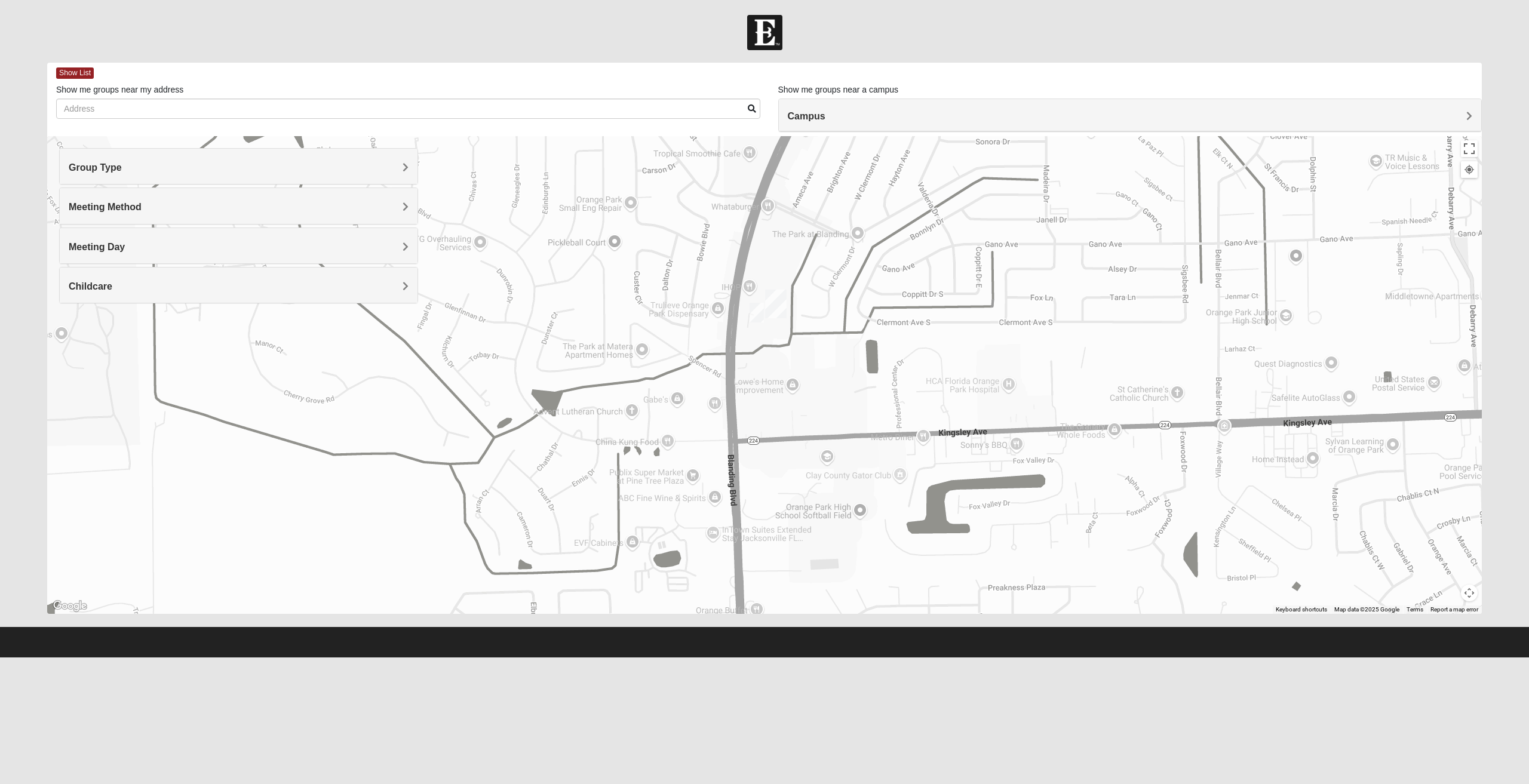
click at [224, 249] on h4 "Meeting Day" at bounding box center [239, 246] width 340 height 11
click at [161, 284] on div "Sunday" at bounding box center [239, 281] width 340 height 16
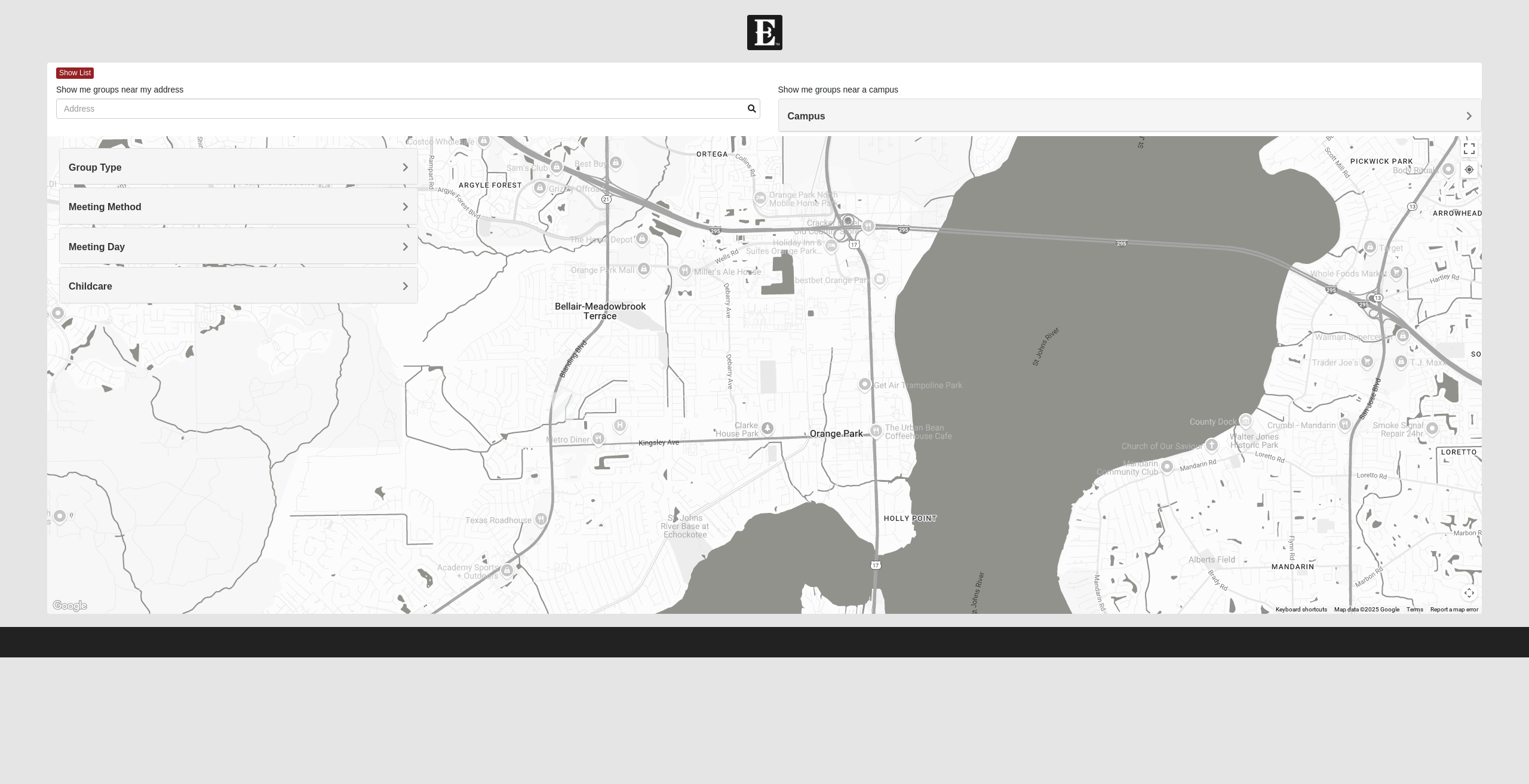
click at [559, 400] on img "Orange Park" at bounding box center [562, 406] width 21 height 28
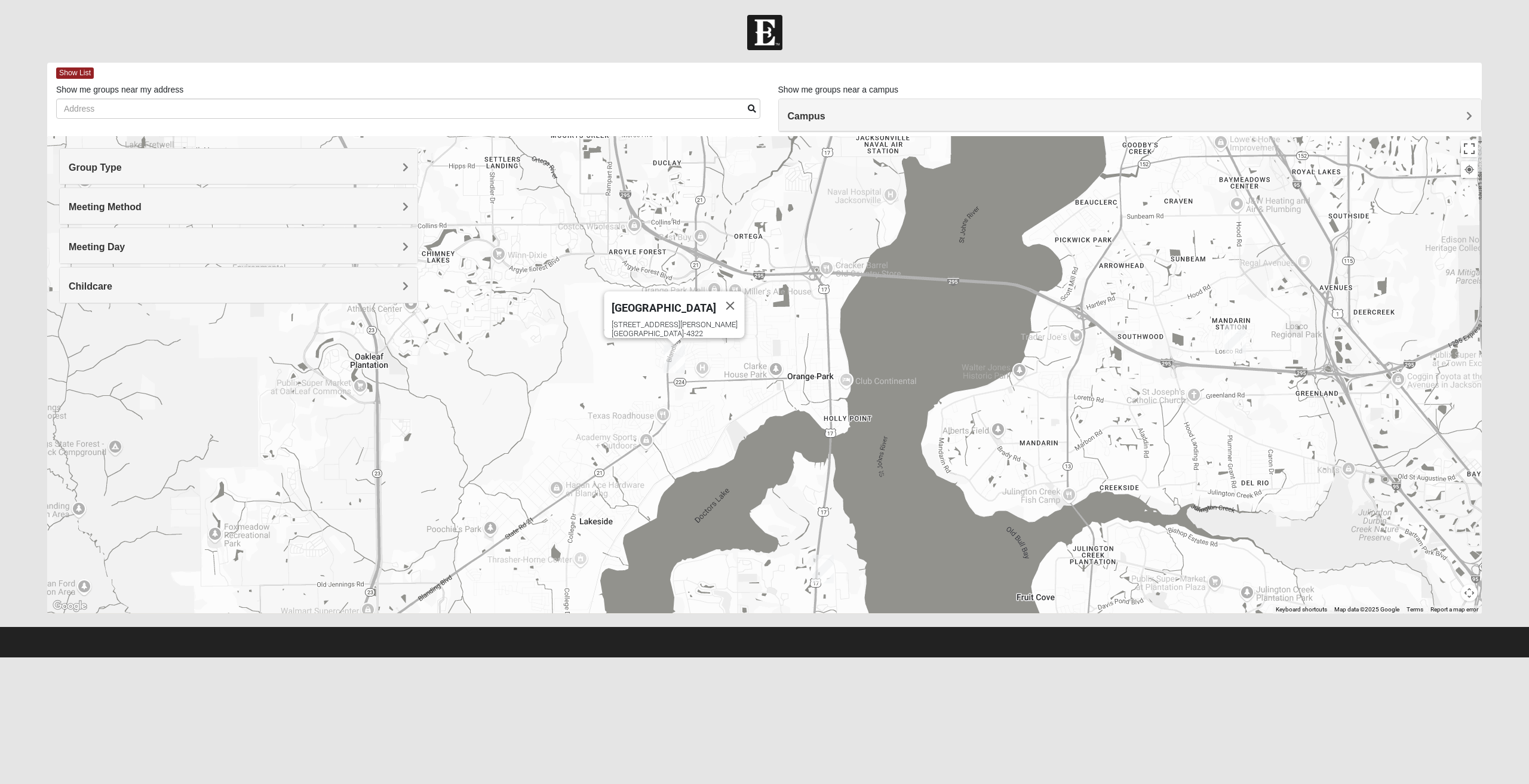
drag, startPoint x: 743, startPoint y: 417, endPoint x: 790, endPoint y: 412, distance: 47.3
click at [790, 407] on div "Orange Park 317 Blanding Blvd Orange Park, FL 32073-4322" at bounding box center [764, 375] width 1434 height 477
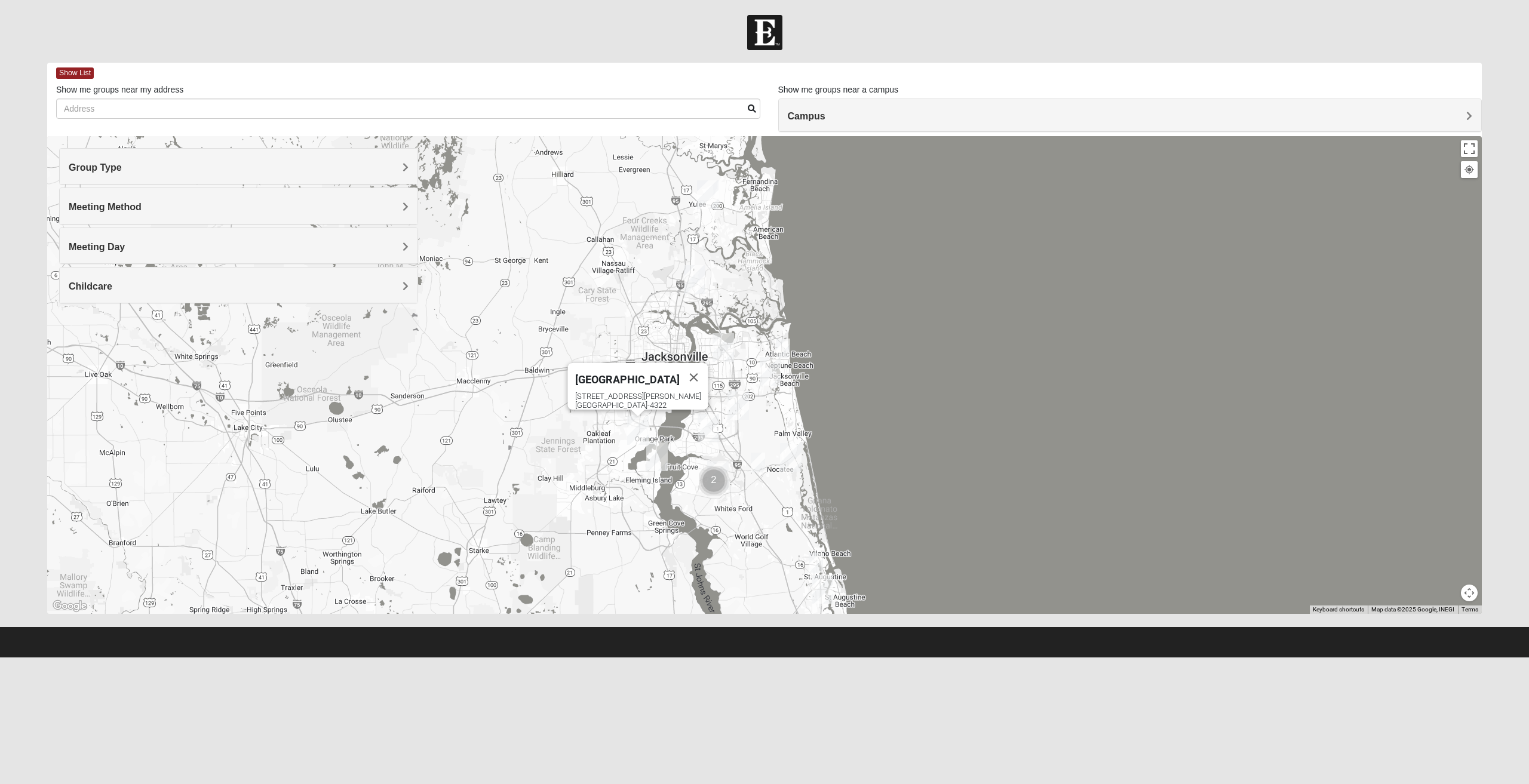
click at [303, 249] on h4 "Meeting Day" at bounding box center [239, 246] width 340 height 11
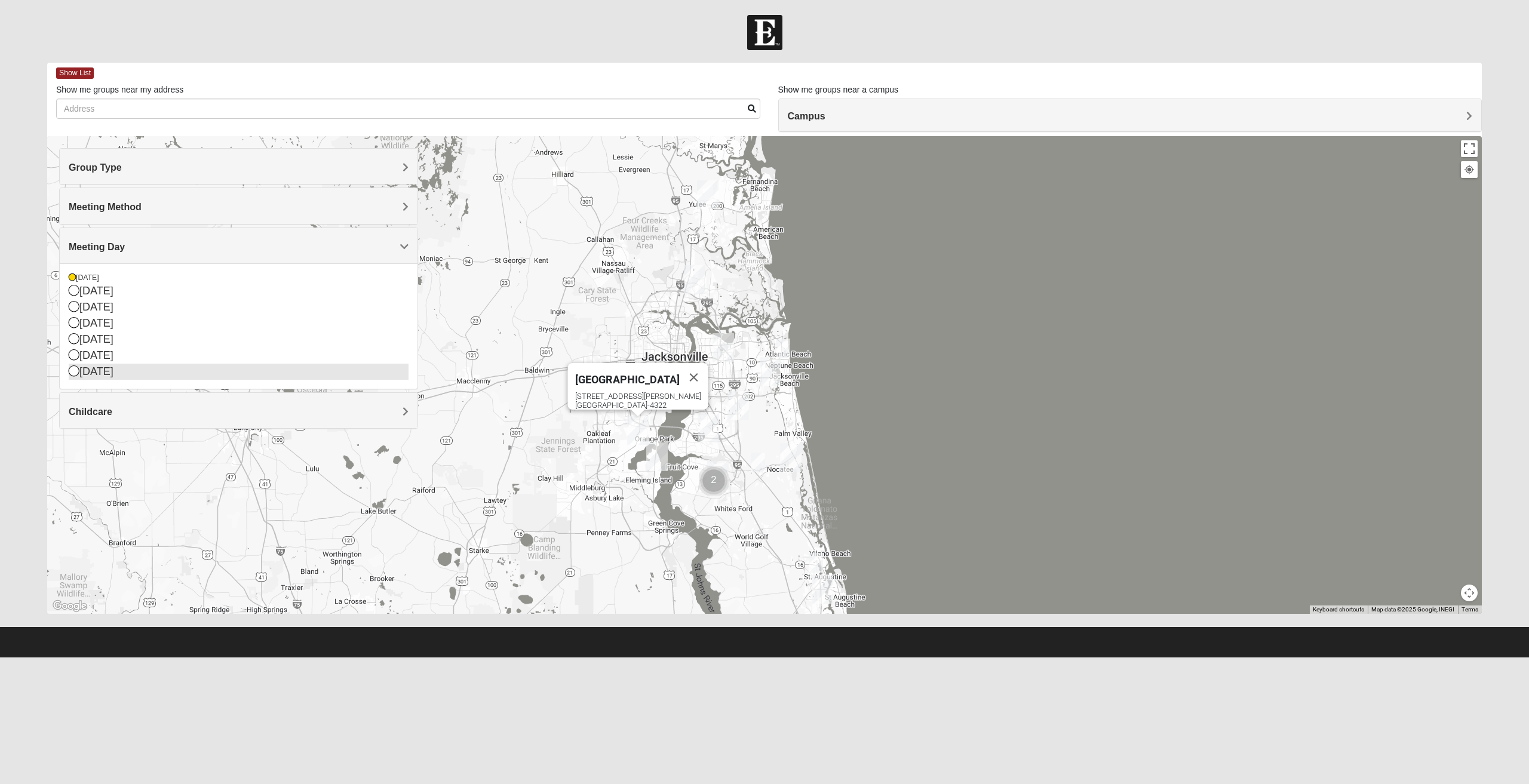
click at [159, 371] on div "Saturday" at bounding box center [239, 371] width 340 height 16
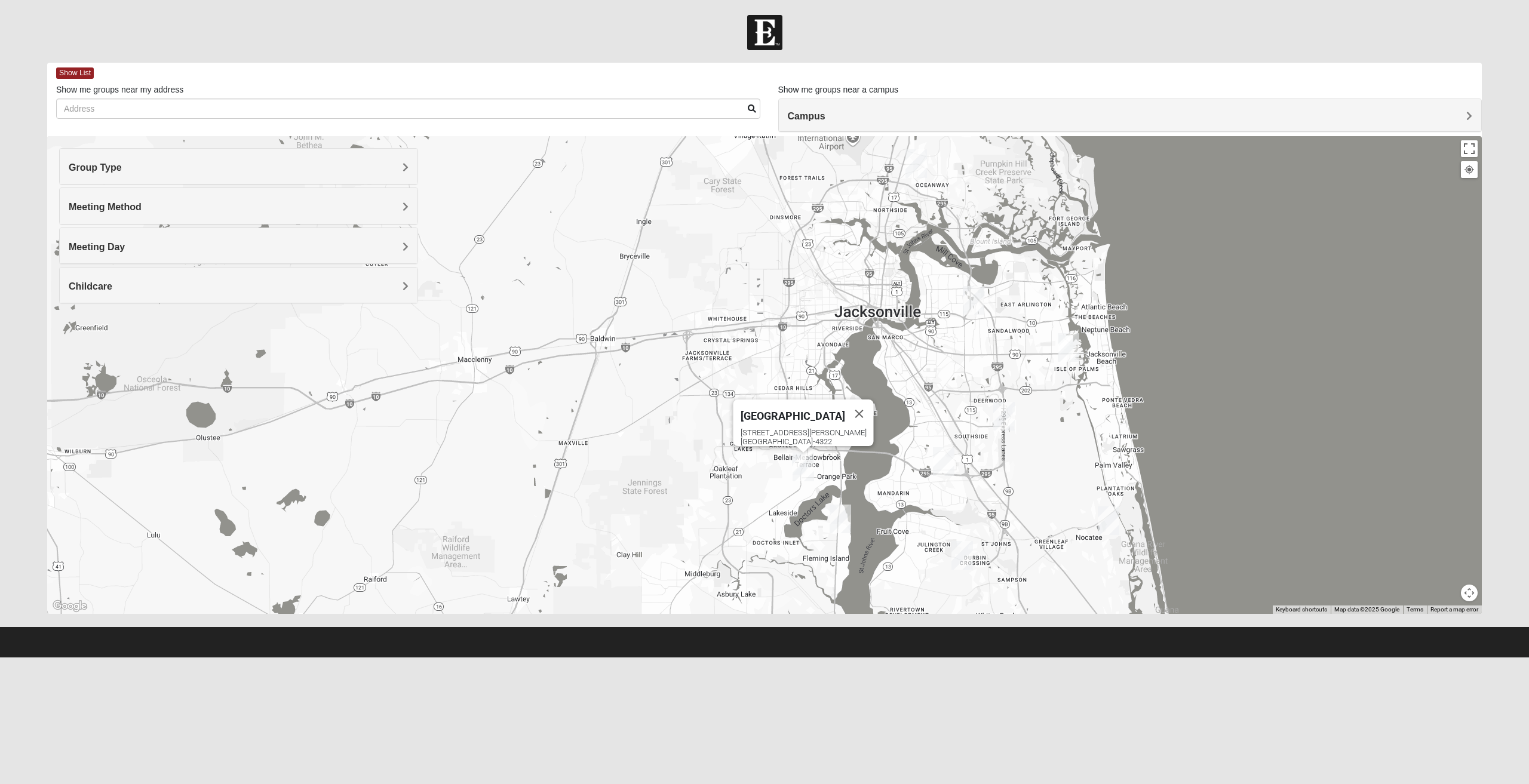
drag, startPoint x: 580, startPoint y: 383, endPoint x: 599, endPoint y: 319, distance: 66.8
click at [586, 314] on div "Orange Park 317 Blanding Blvd Orange Park, FL 32073-4322" at bounding box center [764, 375] width 1434 height 477
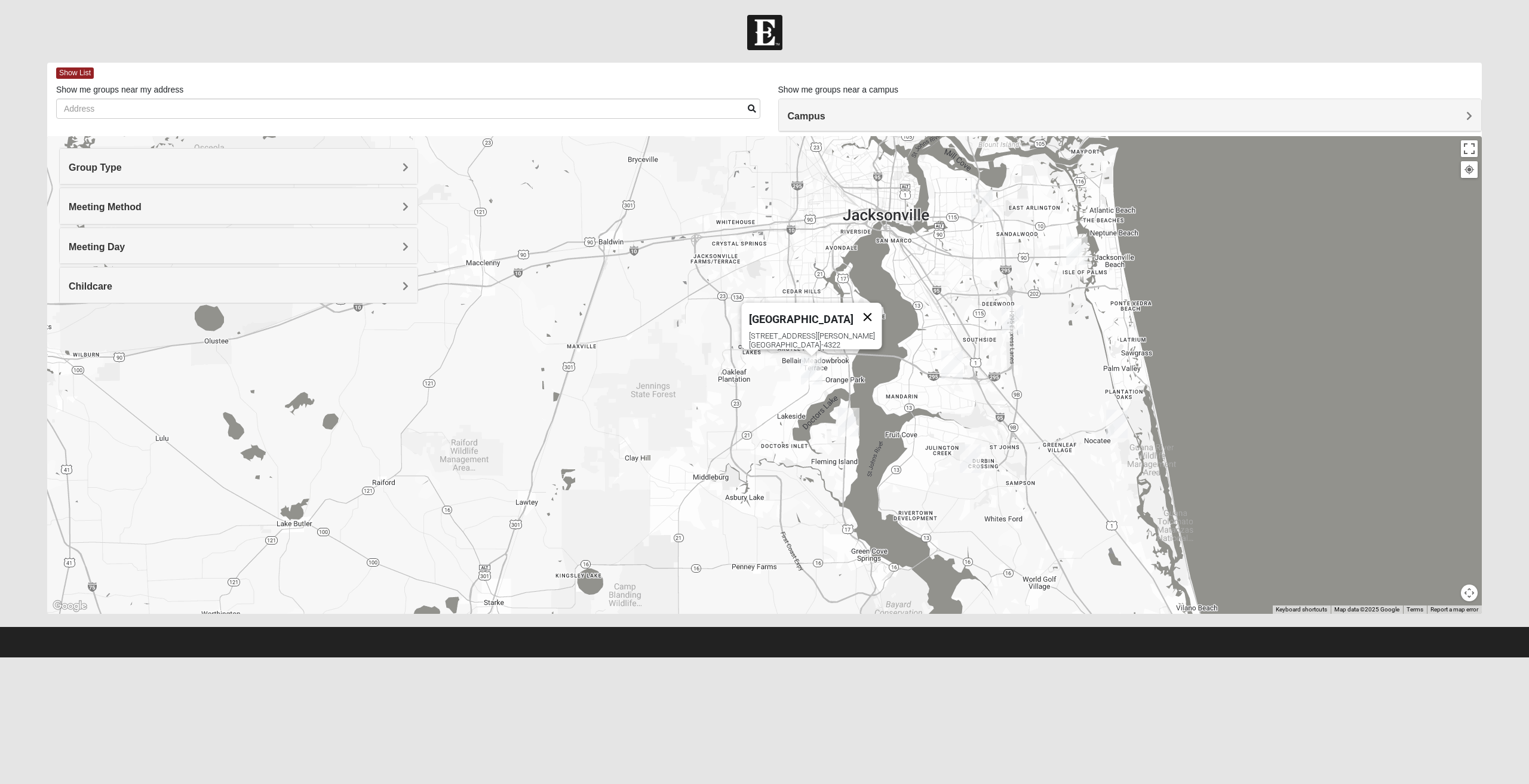
click at [857, 306] on button "Close" at bounding box center [867, 317] width 28 height 28
click at [198, 246] on h4 "Meeting Day" at bounding box center [239, 246] width 340 height 11
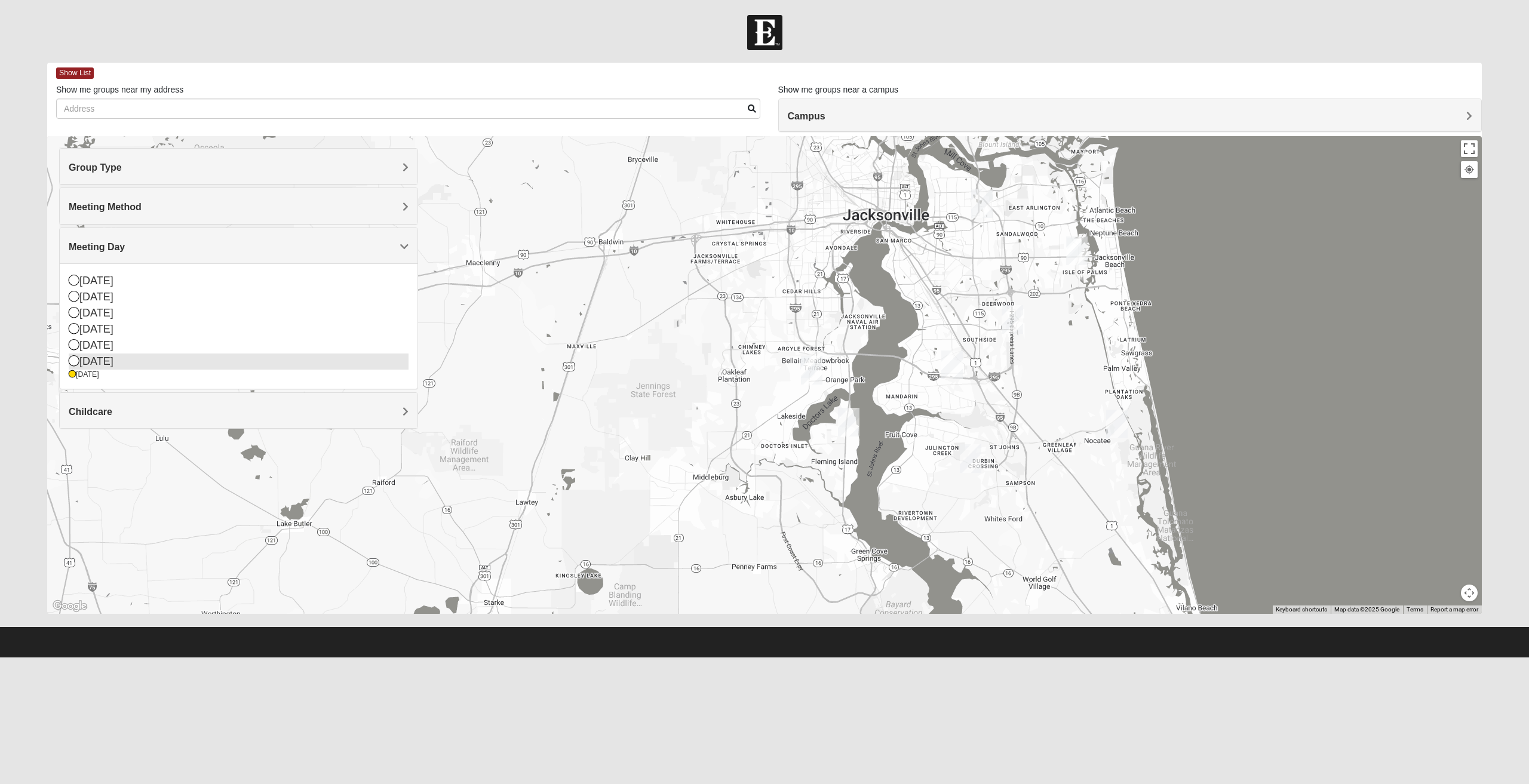
click at [154, 365] on div "Friday" at bounding box center [239, 361] width 340 height 16
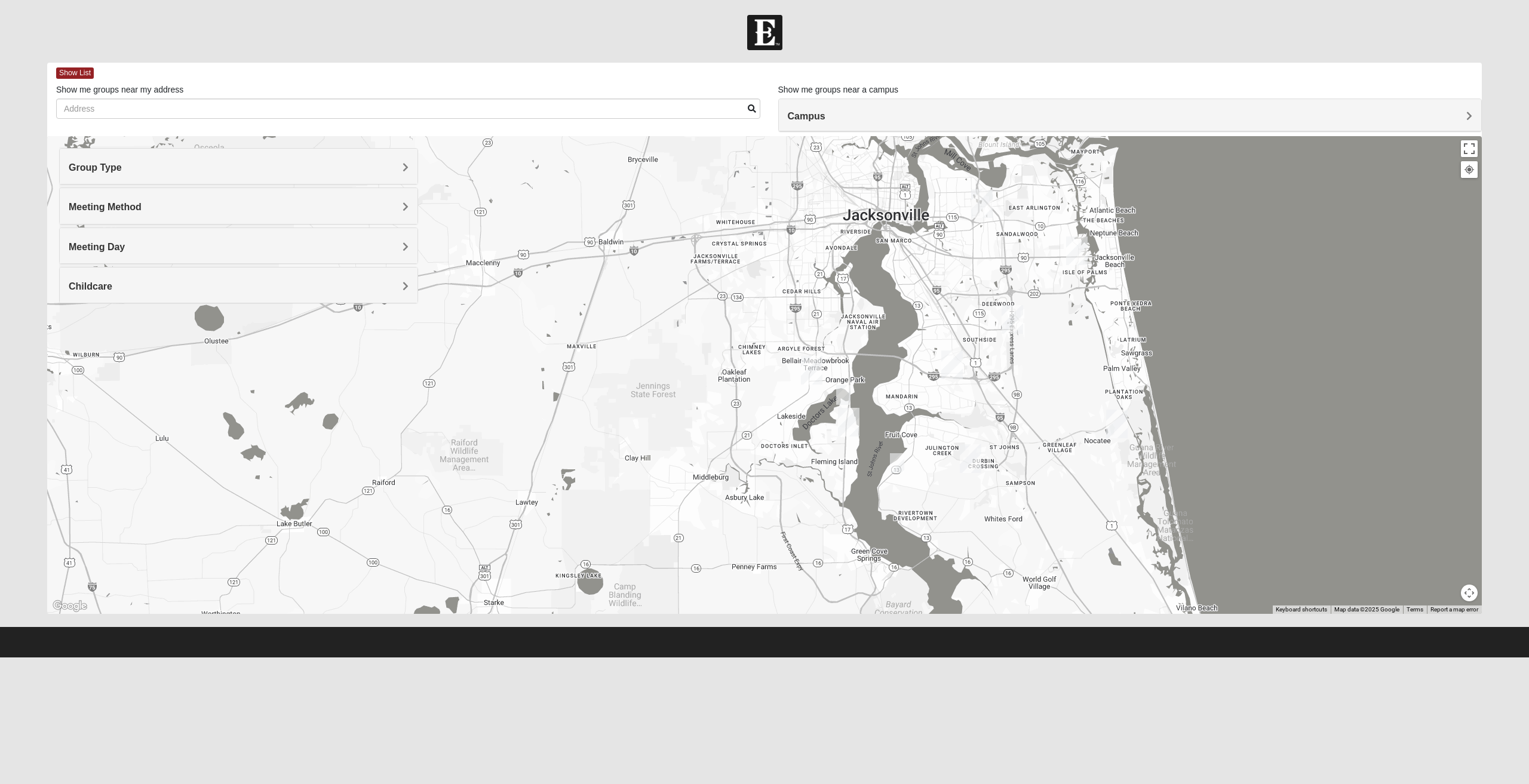
click at [845, 395] on img "Mixed Bryant 32003" at bounding box center [843, 395] width 15 height 20
click at [791, 364] on icon at bounding box center [793, 367] width 5 height 7
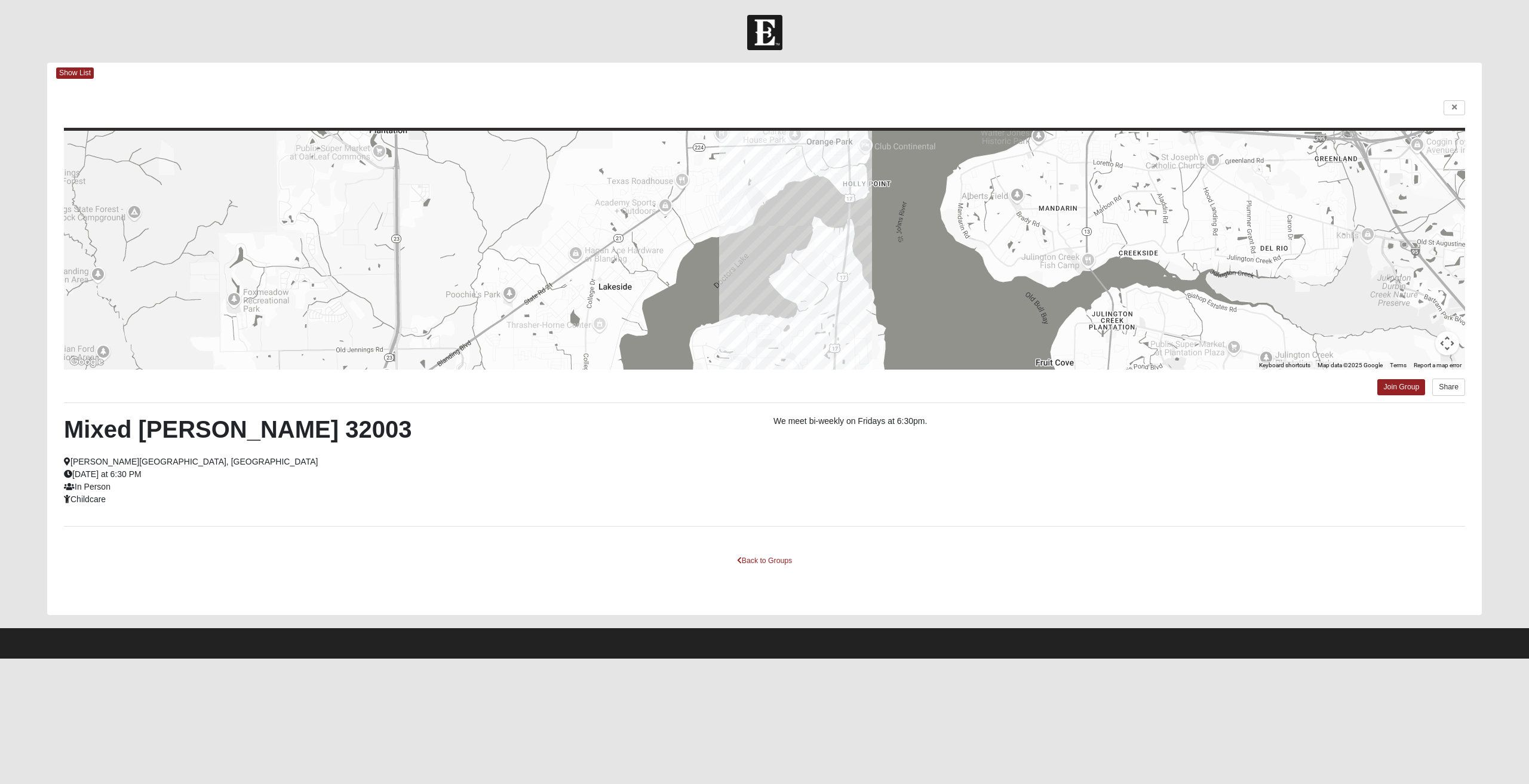
drag, startPoint x: 924, startPoint y: 310, endPoint x: 888, endPoint y: 278, distance: 48.2
click at [895, 268] on div at bounding box center [764, 250] width 1401 height 239
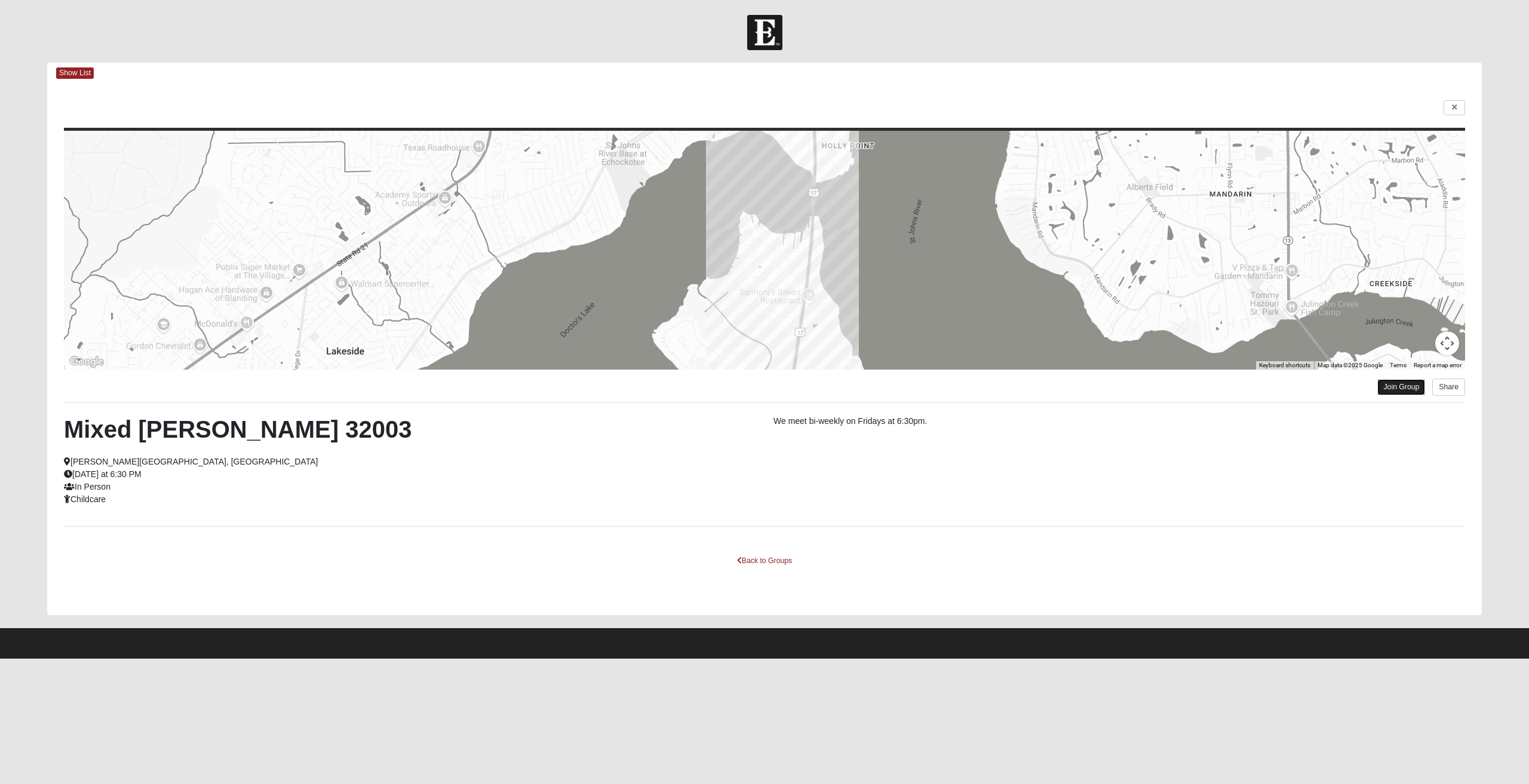
click at [1392, 387] on link "Join Group" at bounding box center [1400, 386] width 47 height 16
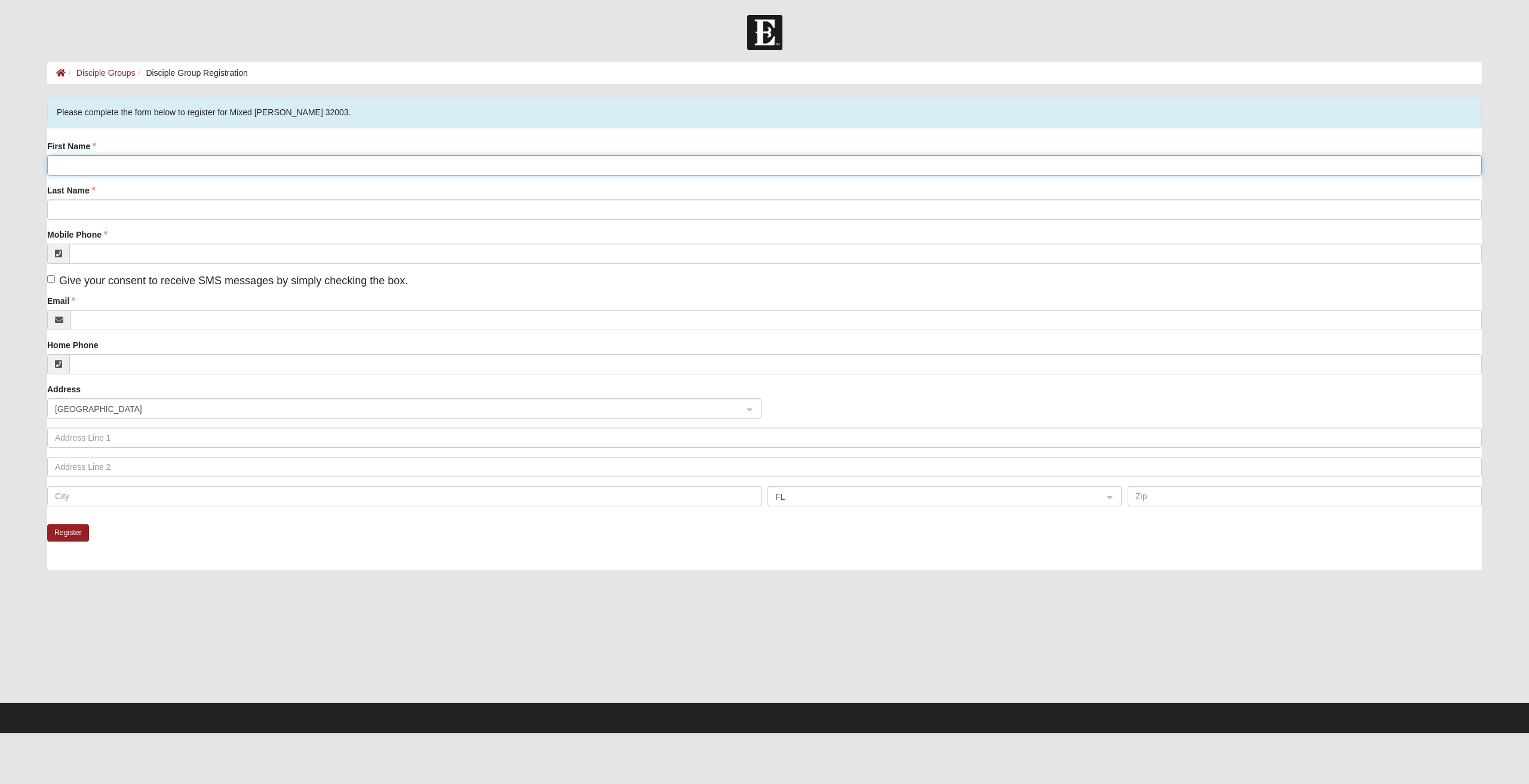
click at [189, 167] on input "First Name" at bounding box center [764, 165] width 1434 height 21
type input "[PERSON_NAME]"
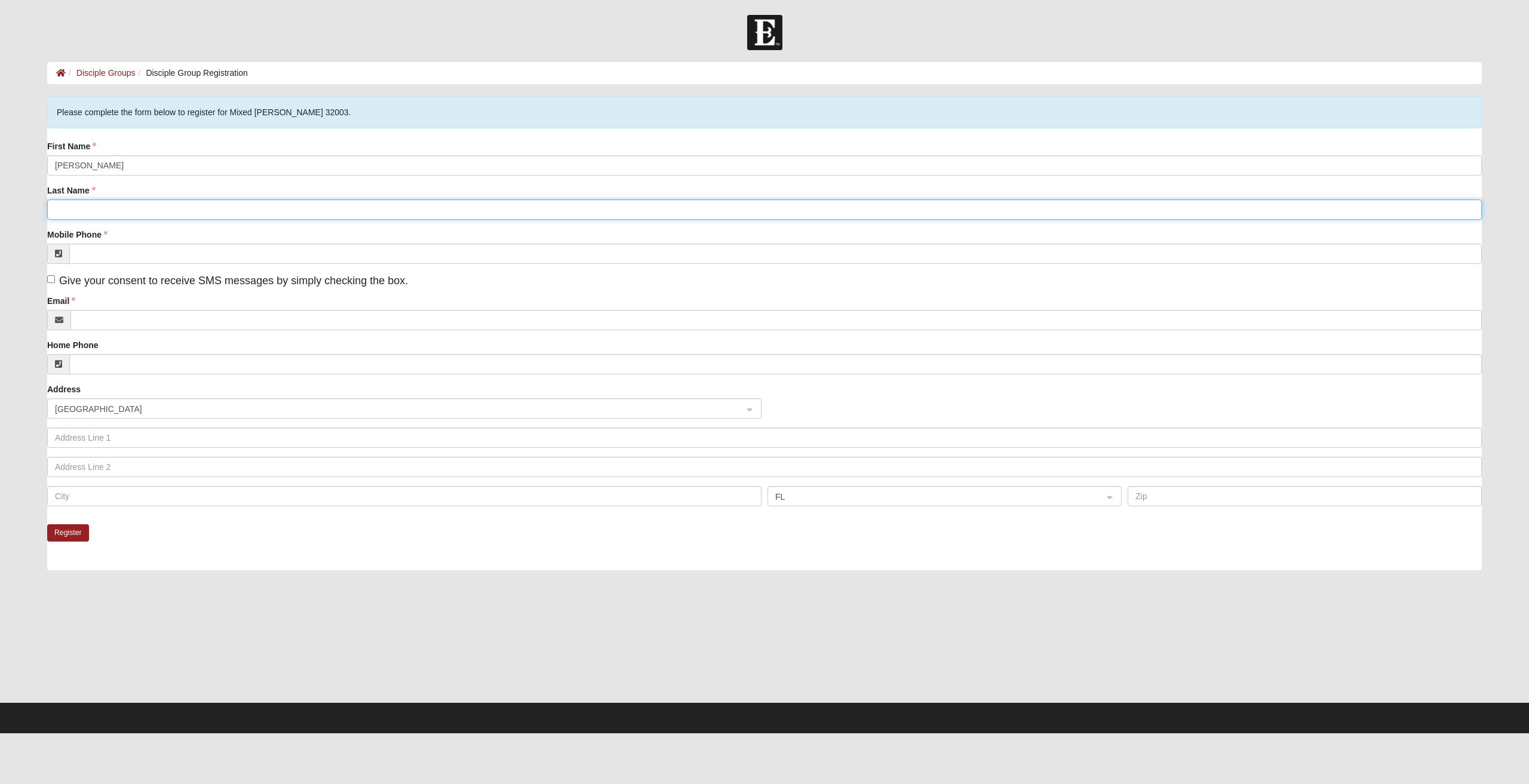
type input "[PERSON_NAME]"
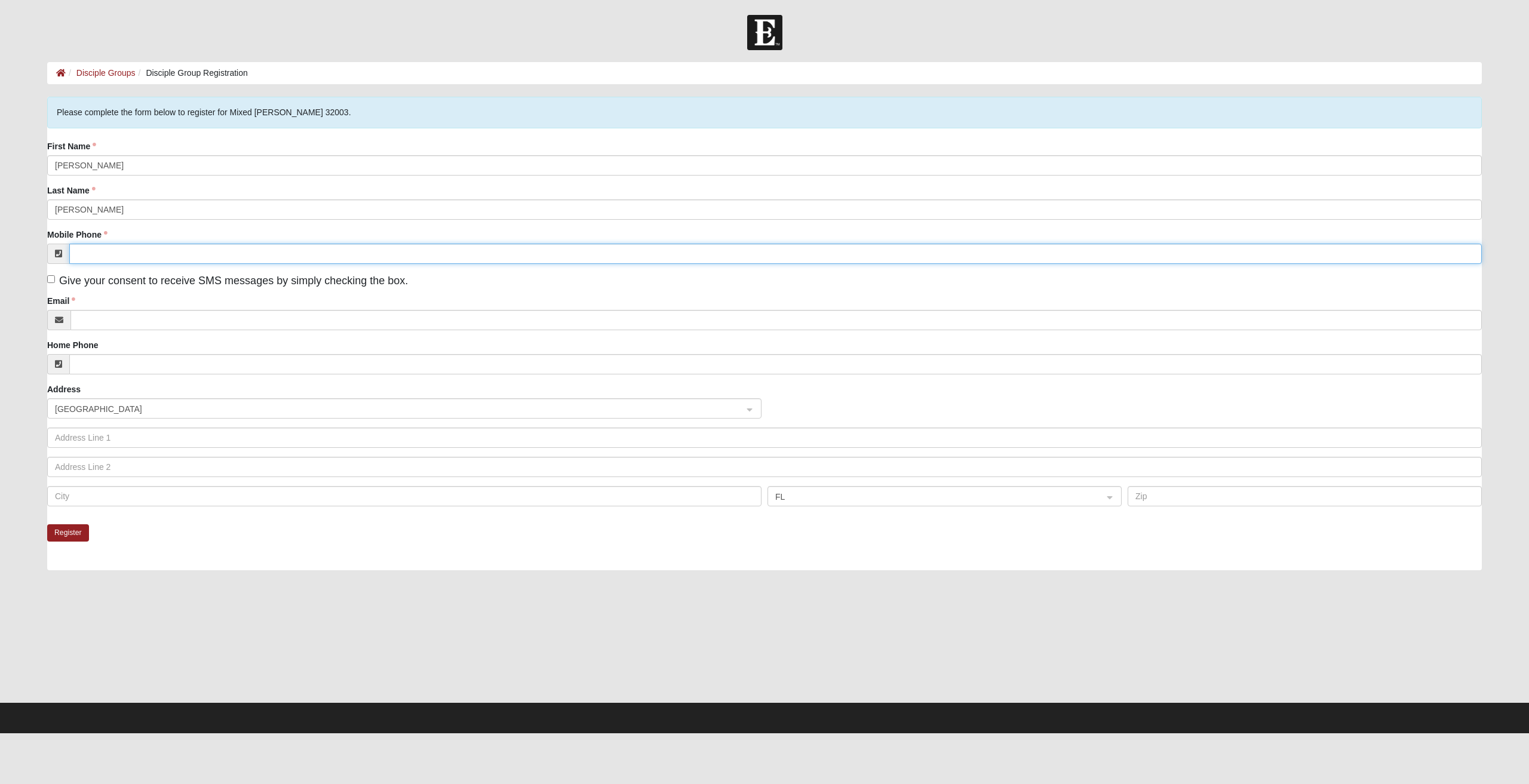
type input "[PHONE_NUMBER]"
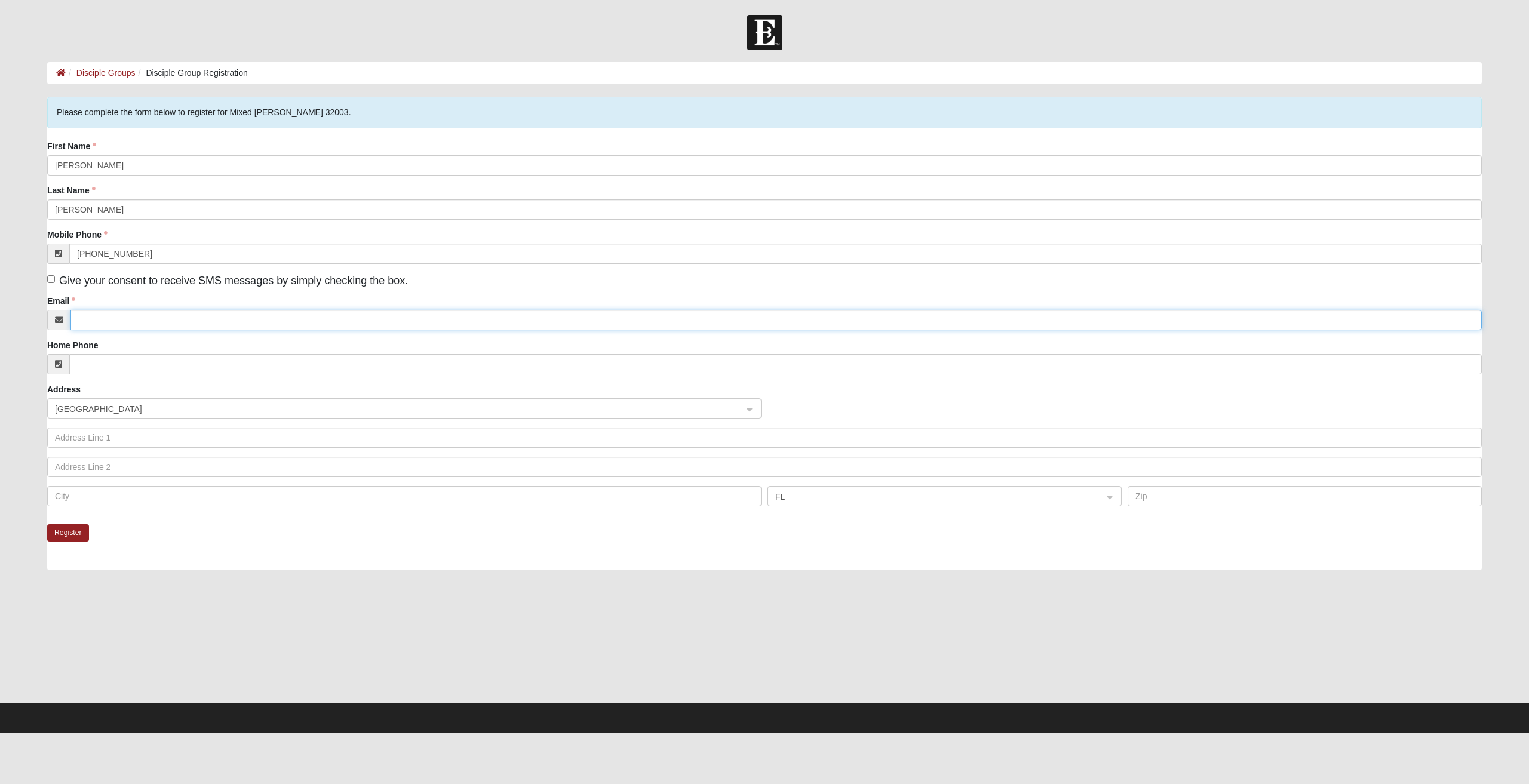
type input "[EMAIL_ADDRESS][DOMAIN_NAME]"
type input "5558 Huckleberry Trail W"
type input "Macclenny"
type input "32063"
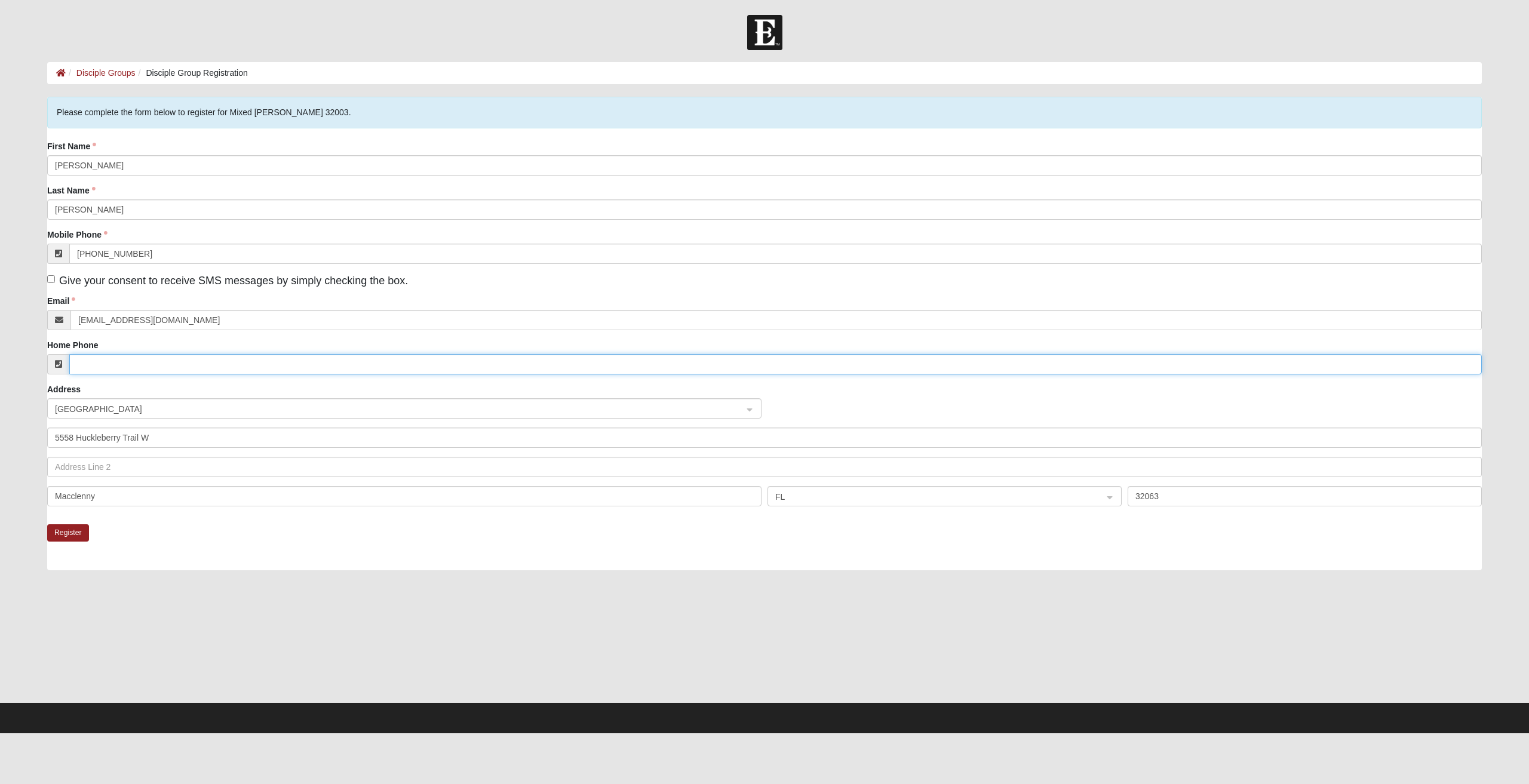
click at [108, 370] on input "Home Phone" at bounding box center [775, 364] width 1412 height 21
type input "[PHONE_NUMBER]"
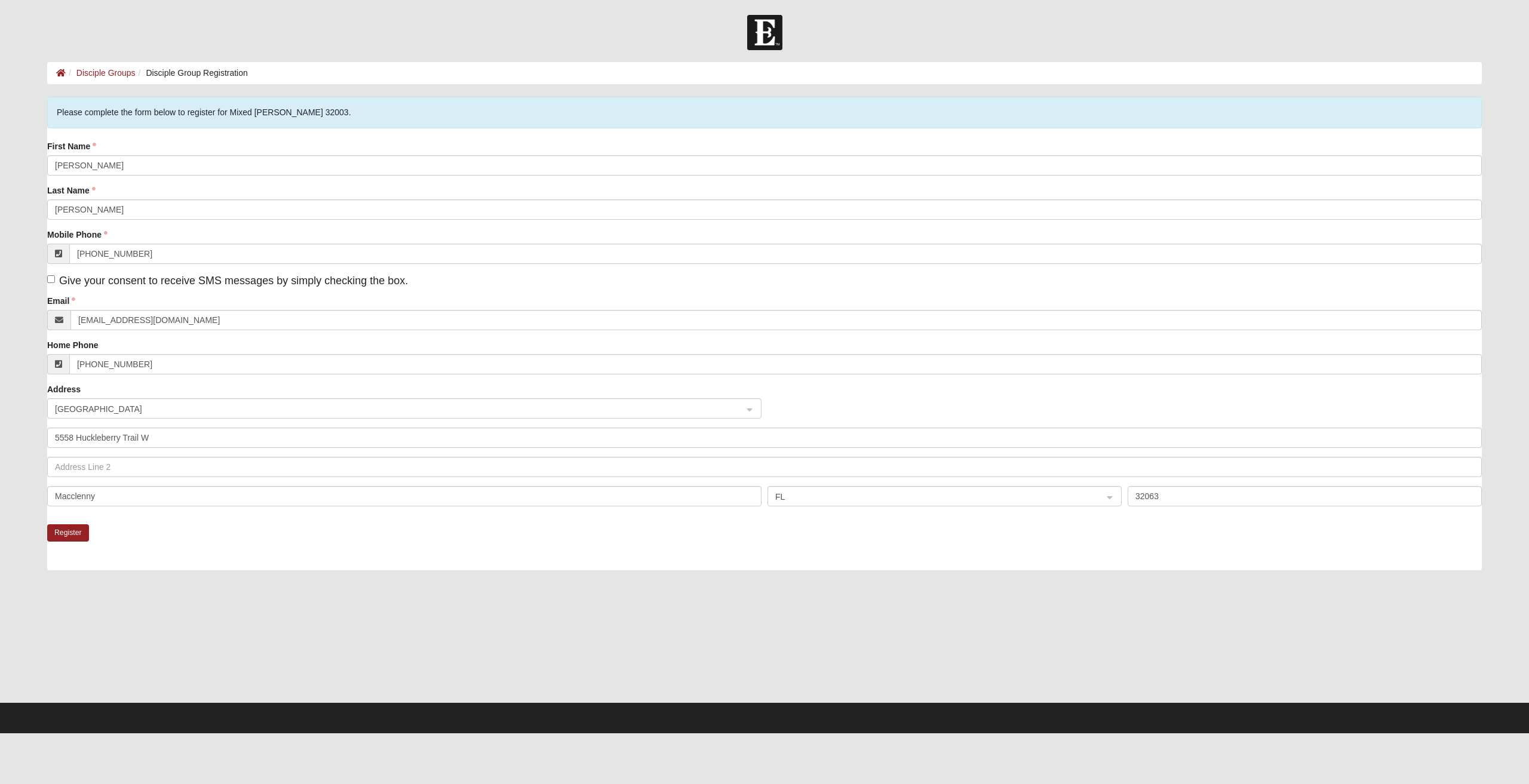
click at [64, 284] on span "Give your consent to receive SMS messages by simply checking the box." at bounding box center [233, 281] width 349 height 12
click at [55, 283] on input "Give your consent to receive SMS messages by simply checking the box." at bounding box center [51, 279] width 8 height 8
checkbox input "true"
click at [75, 529] on button "Register" at bounding box center [68, 532] width 42 height 18
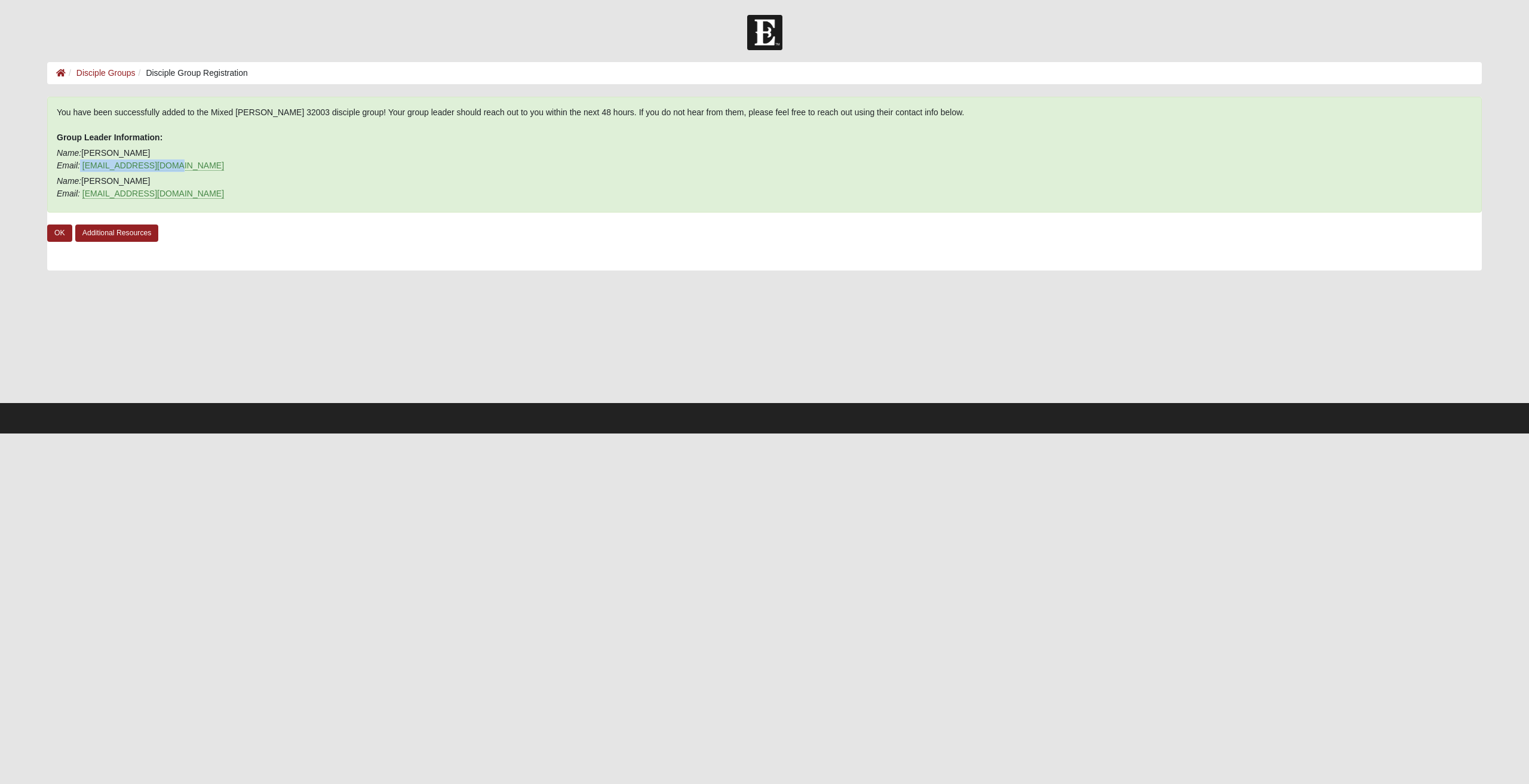
drag, startPoint x: 176, startPoint y: 167, endPoint x: 80, endPoint y: 164, distance: 96.0
click at [80, 164] on p "Name: [PERSON_NAME] Email: [EMAIL_ADDRESS][DOMAIN_NAME]" at bounding box center [764, 159] width 1415 height 25
copy p "[EMAIL_ADDRESS][DOMAIN_NAME]"
click at [467, 50] on div at bounding box center [764, 33] width 1529 height 35
